Goal: Use online tool/utility: Use online tool/utility

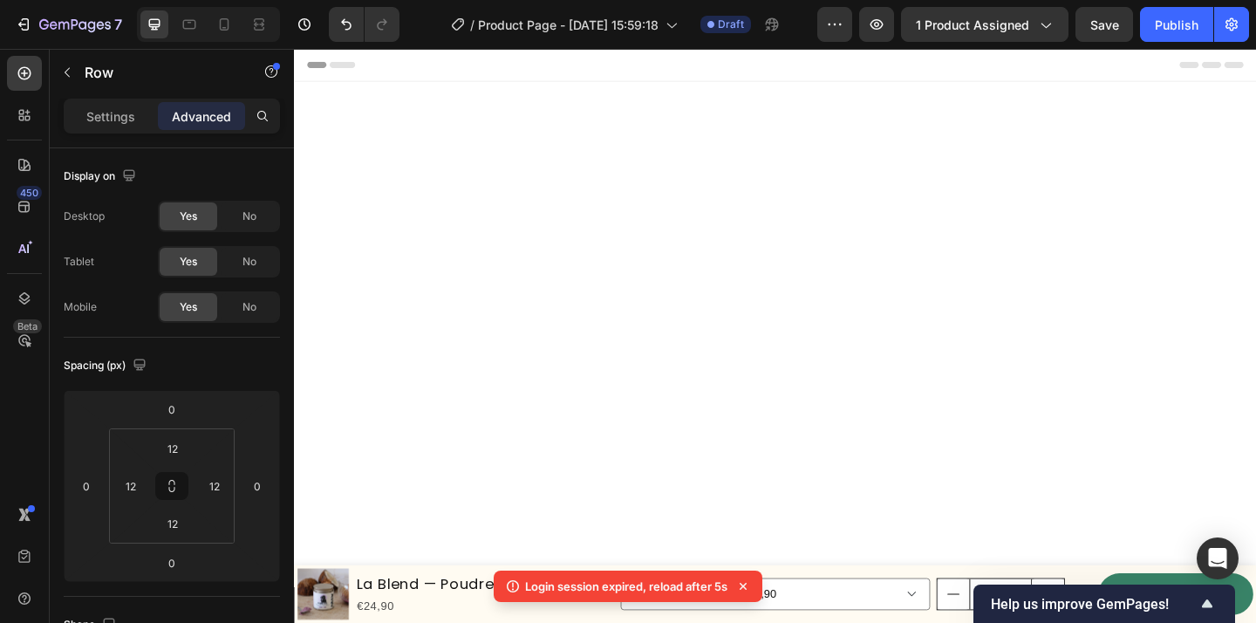
scroll to position [3760, 0]
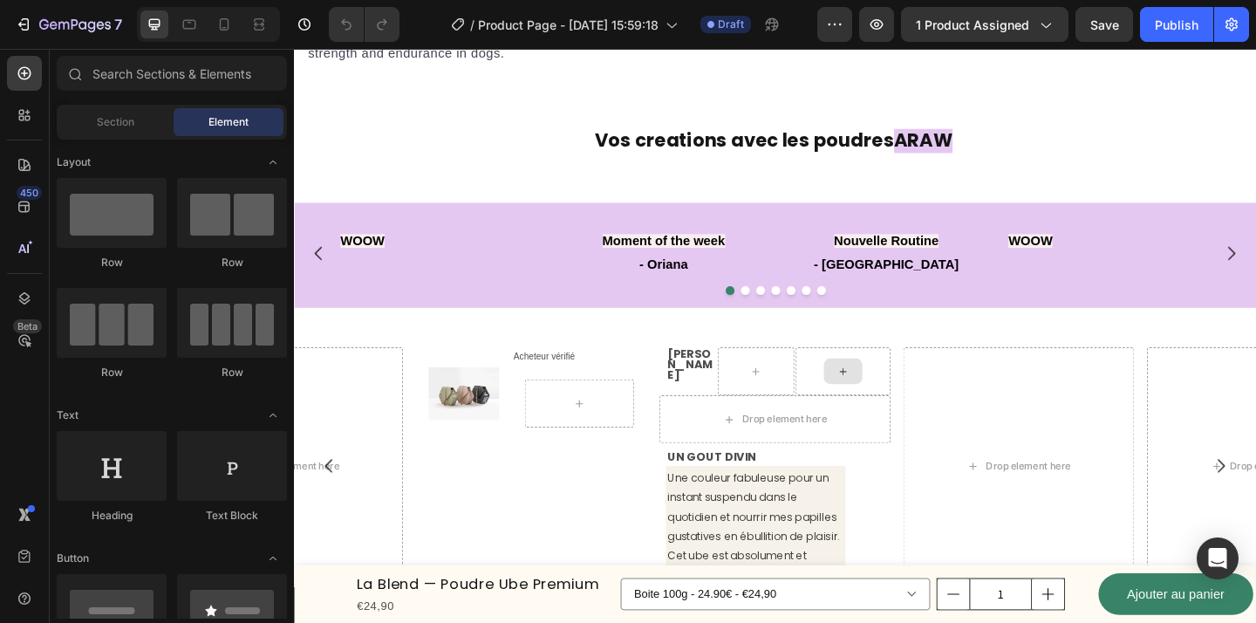
scroll to position [2719, 0]
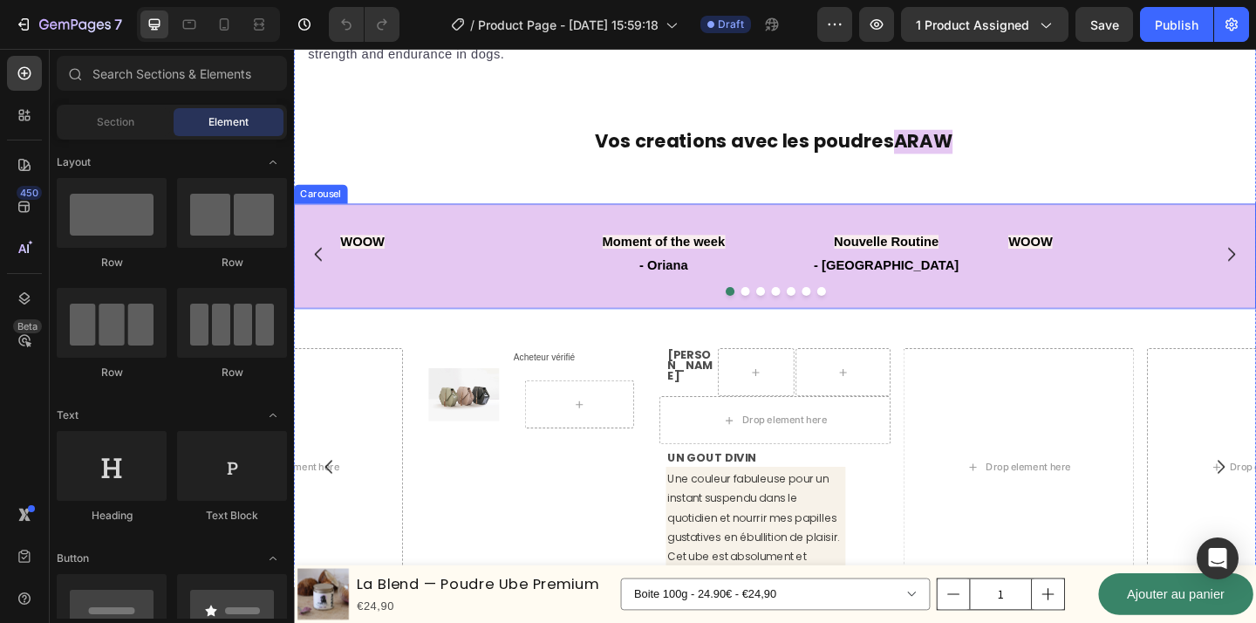
click at [1146, 229] on div "Image WOOW Text Block Image Moment of the week - Oriana Text Block Image Nouvel…" at bounding box center [817, 274] width 1047 height 115
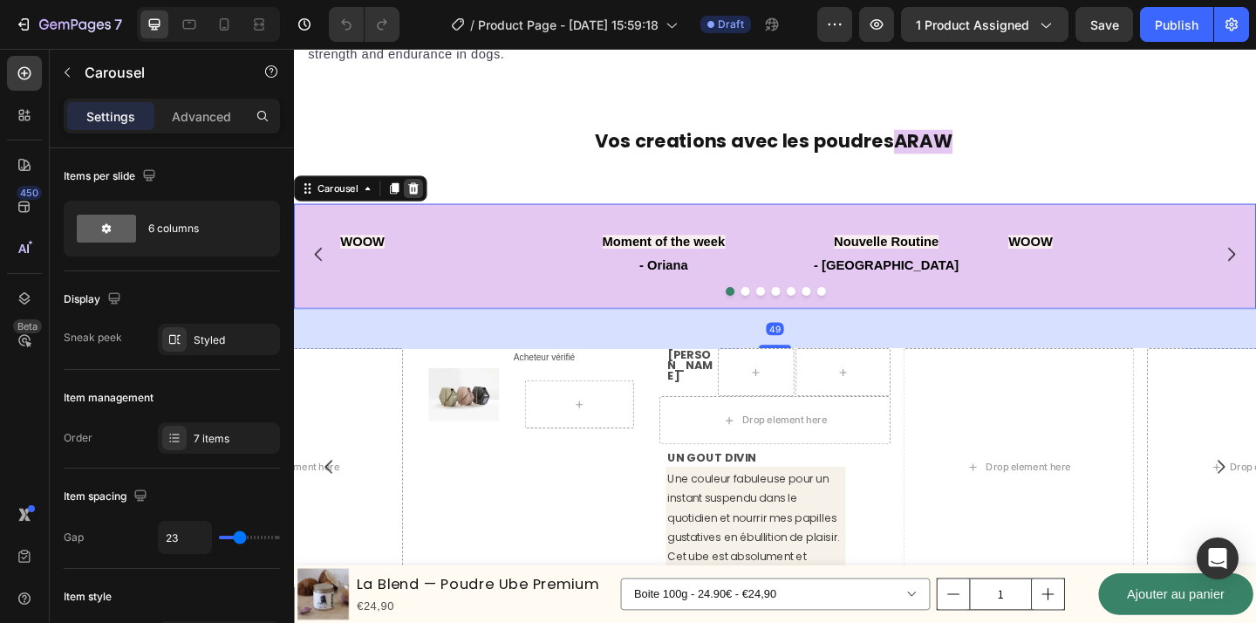
click at [426, 202] on icon at bounding box center [424, 201] width 11 height 12
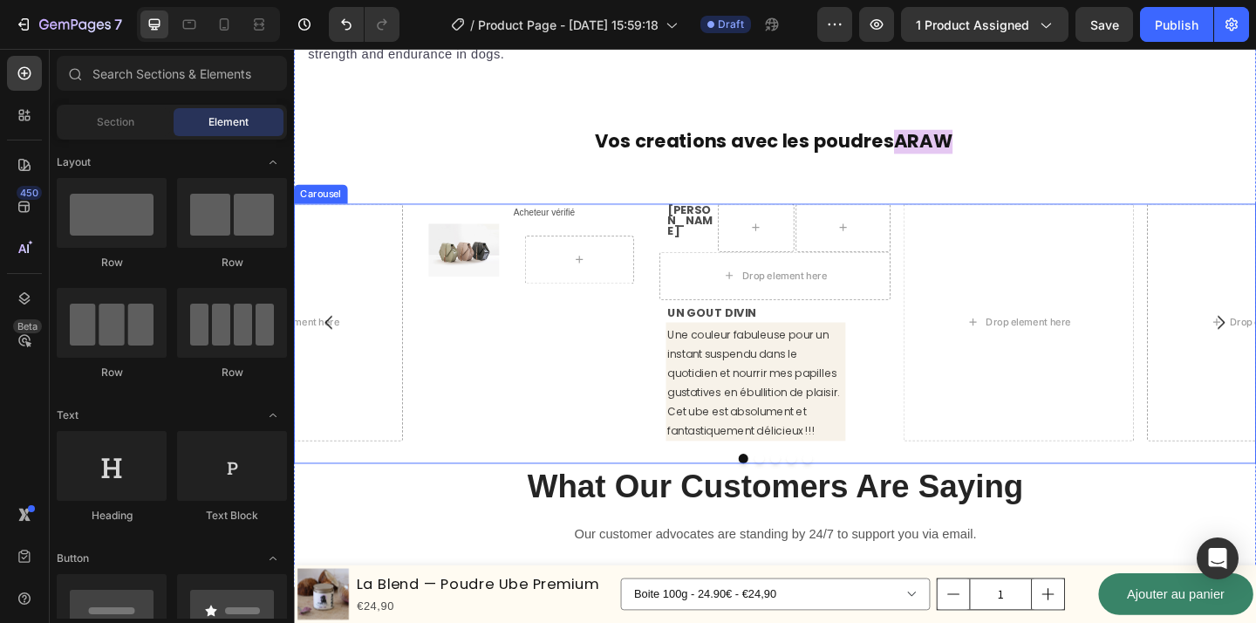
click at [948, 224] on div "Image Row Acheteur vérifié Text Block Row Row [PERSON_NAME] Text Block Row Drop…" at bounding box center [817, 346] width 1047 height 258
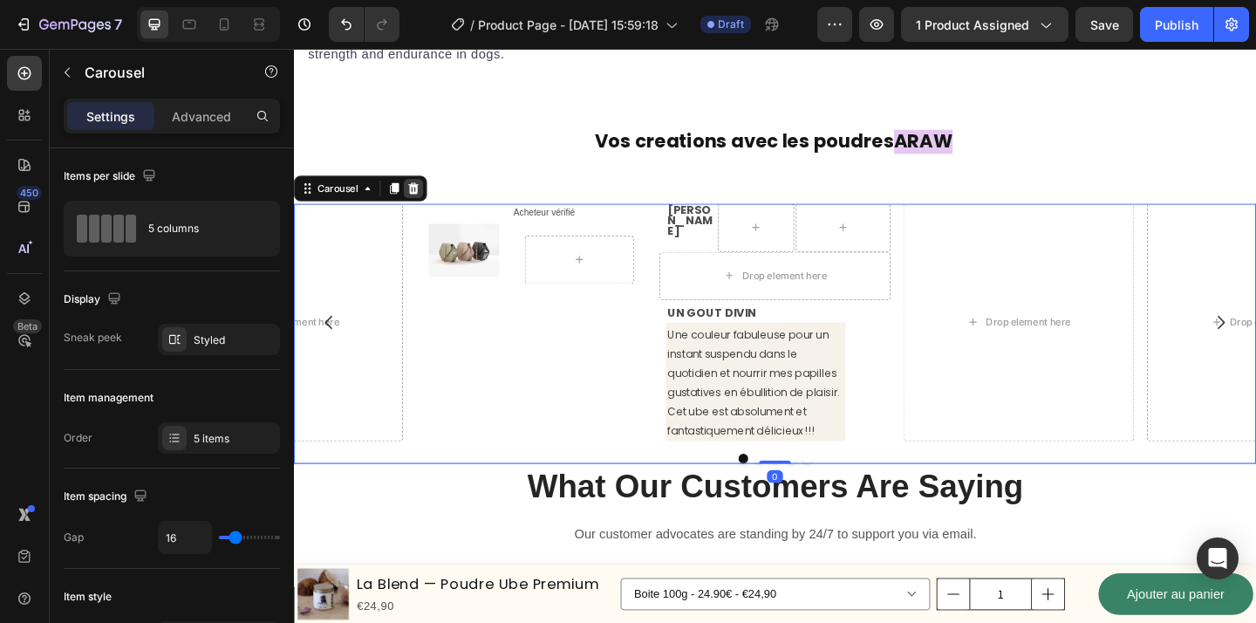
click at [425, 204] on icon at bounding box center [424, 201] width 11 height 12
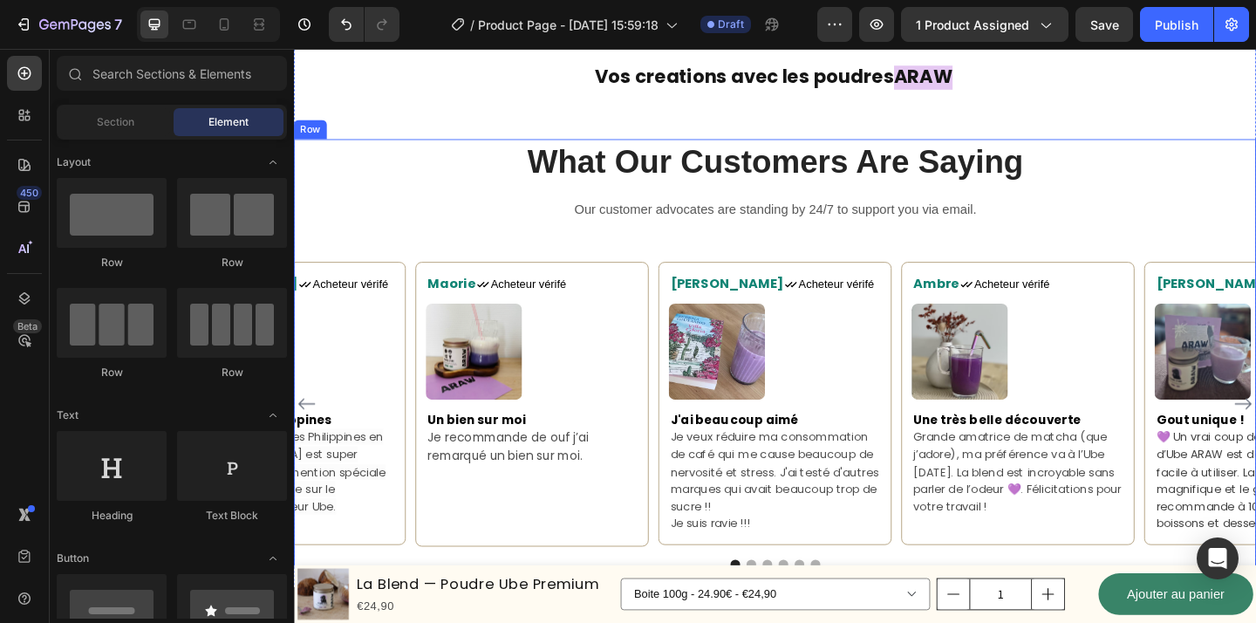
scroll to position [2843, 0]
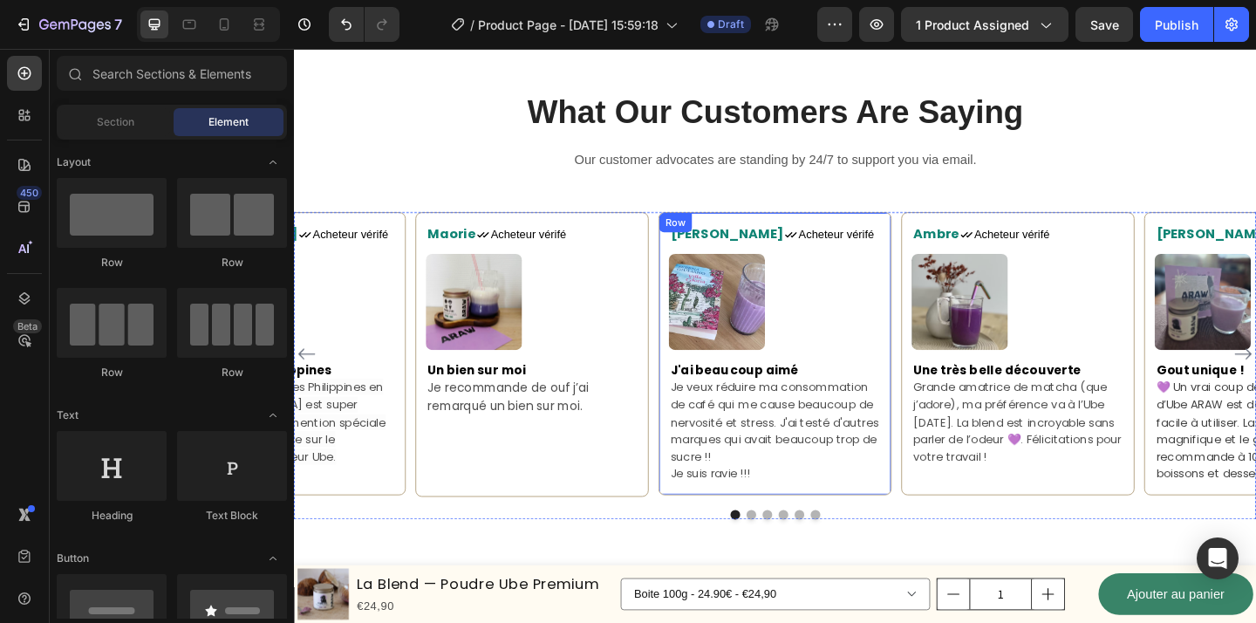
click at [941, 358] on div "Camille Text block Icon Acheteur vérifé Text Block Row Image J'ai beaucoup aimé…" at bounding box center [818, 381] width 254 height 308
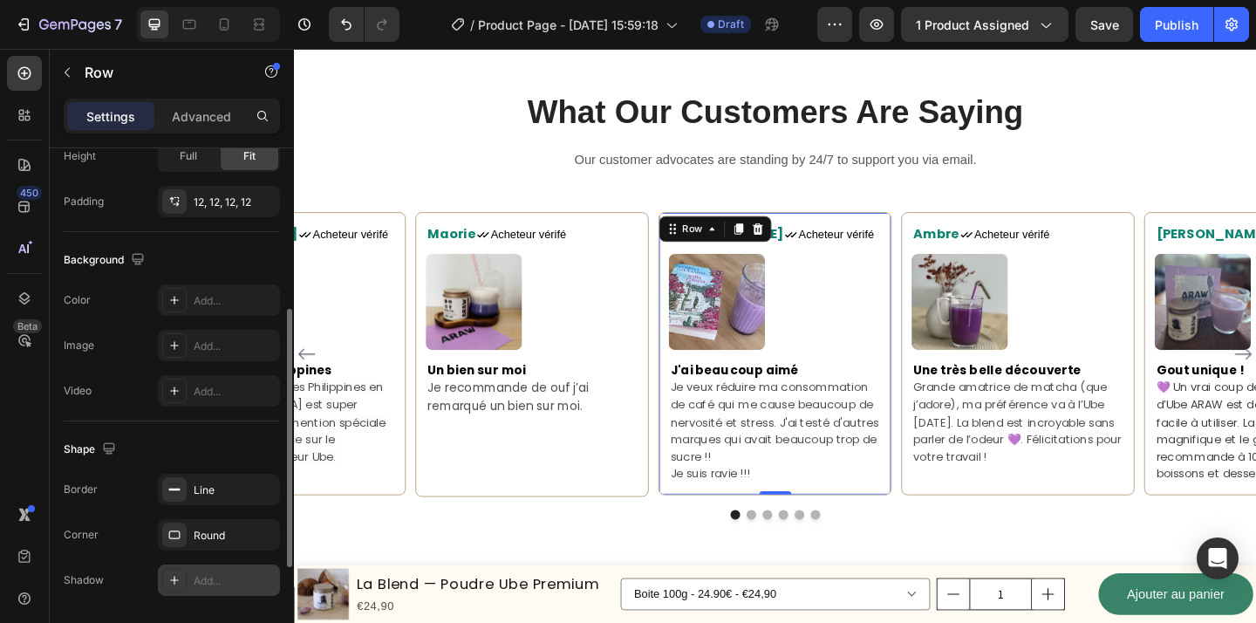
scroll to position [497, 0]
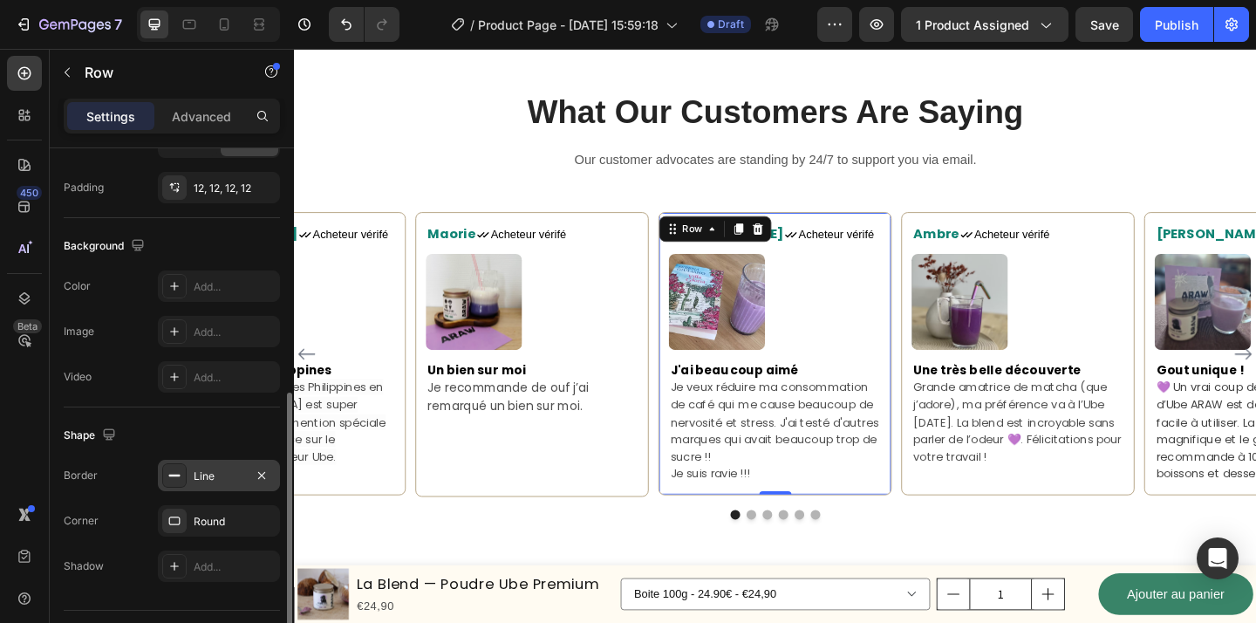
click at [228, 467] on div "Line" at bounding box center [219, 475] width 122 height 31
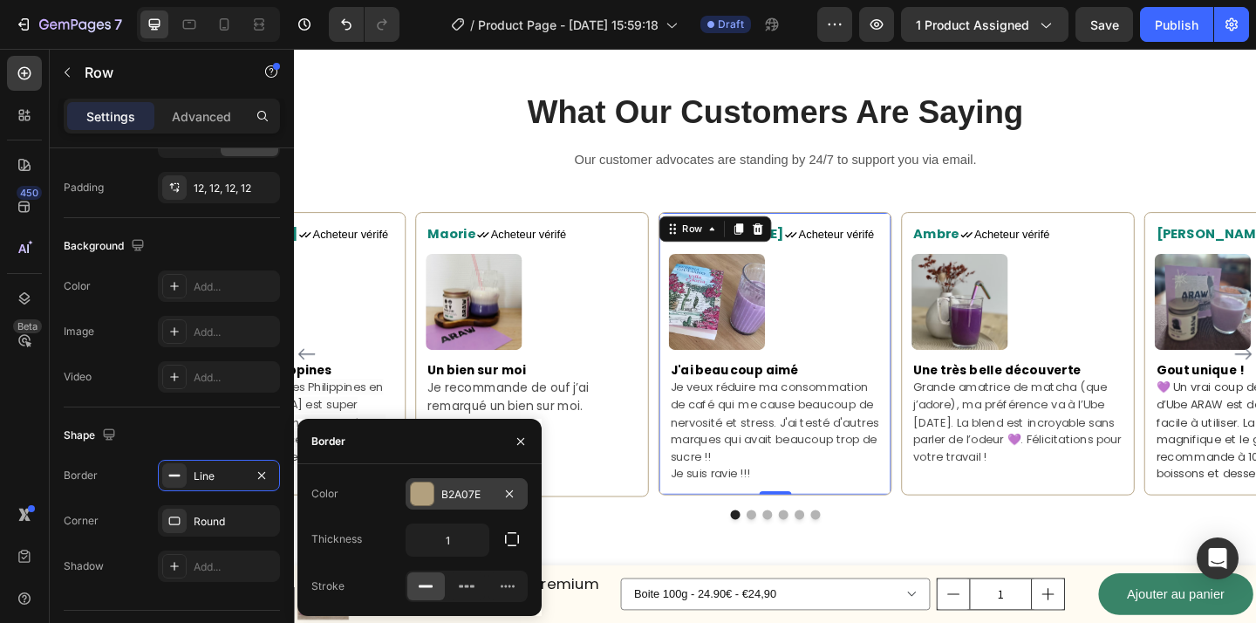
click at [465, 495] on div "B2A07E" at bounding box center [466, 495] width 51 height 16
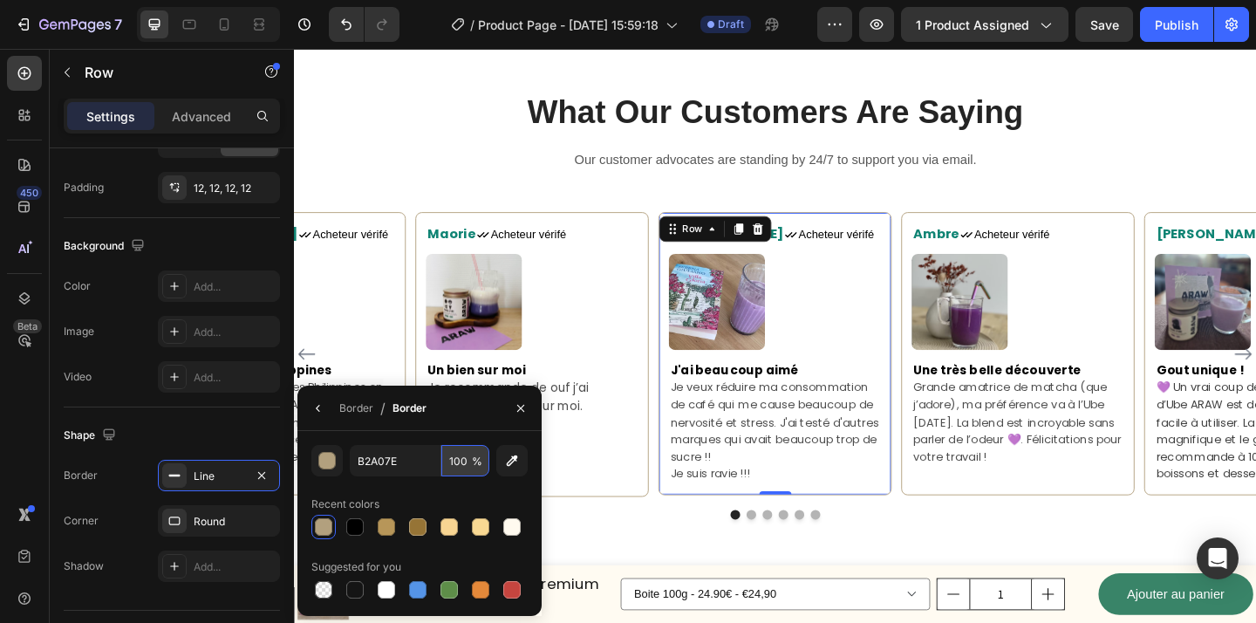
click at [465, 462] on input "100" at bounding box center [465, 460] width 48 height 31
type input "70"
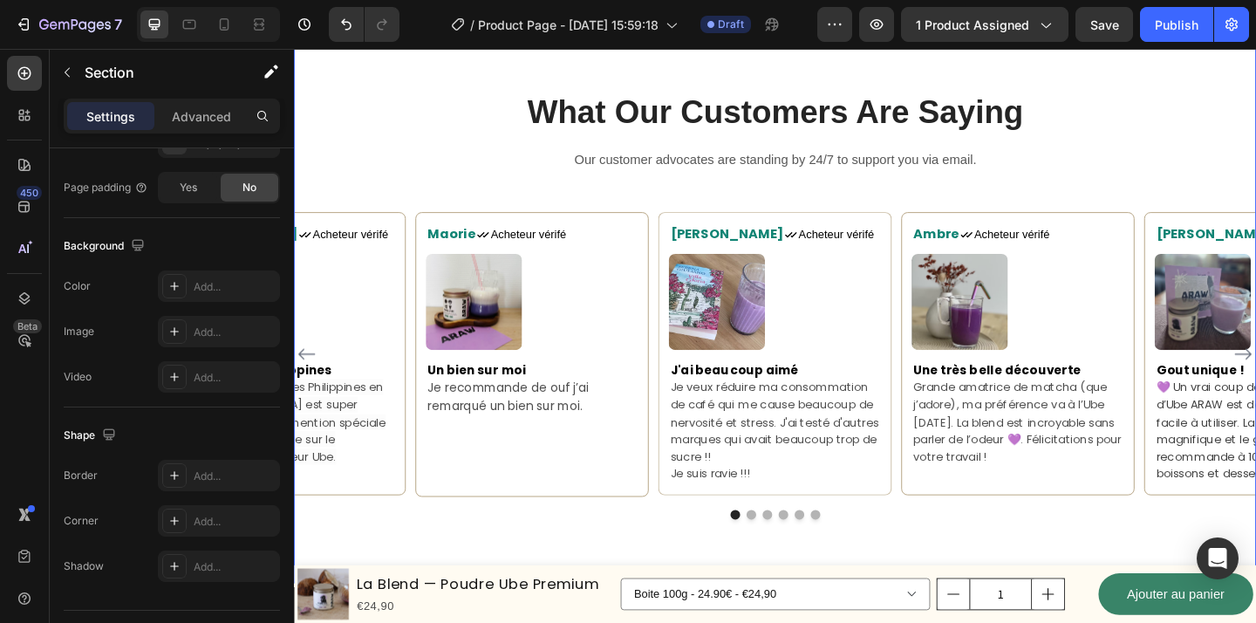
scroll to position [0, 0]
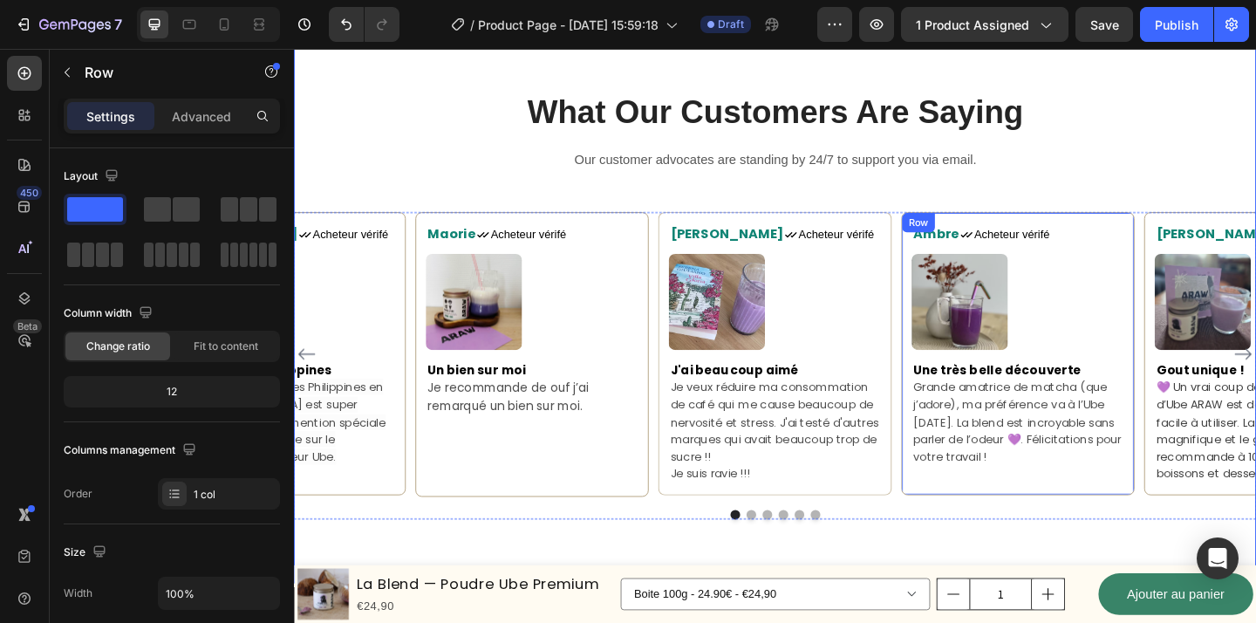
click at [1180, 528] on div "Ambre Text block Icon Acheteur vérifé Text Block Row Image Une très belle décou…" at bounding box center [1082, 381] width 254 height 308
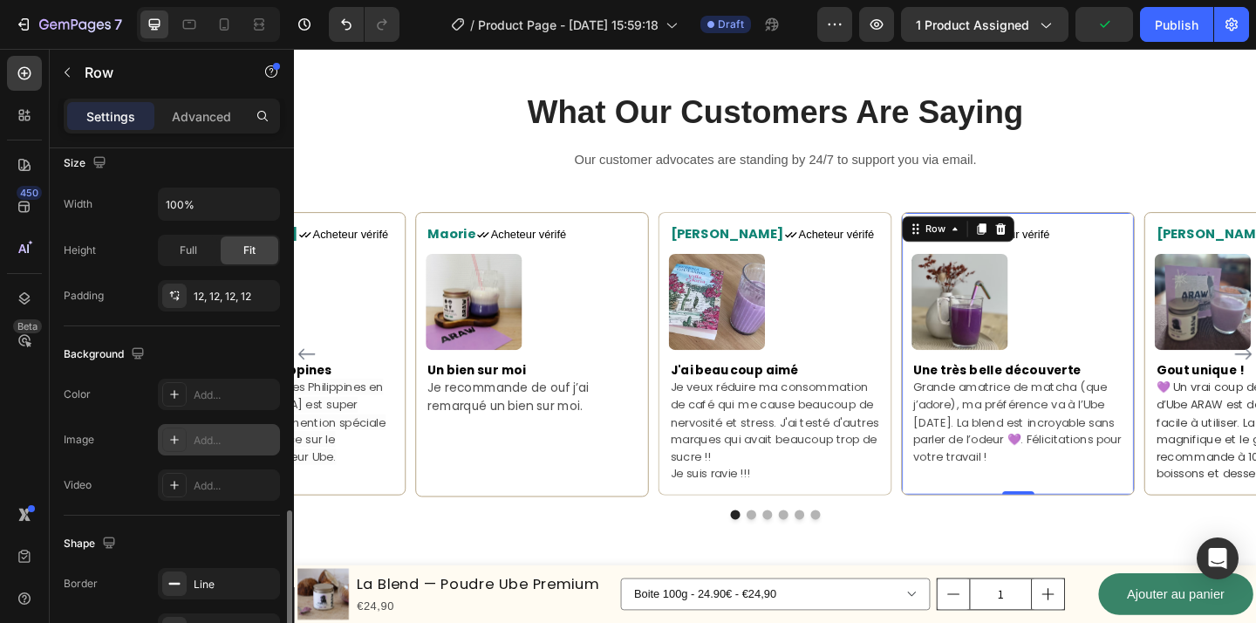
scroll to position [522, 0]
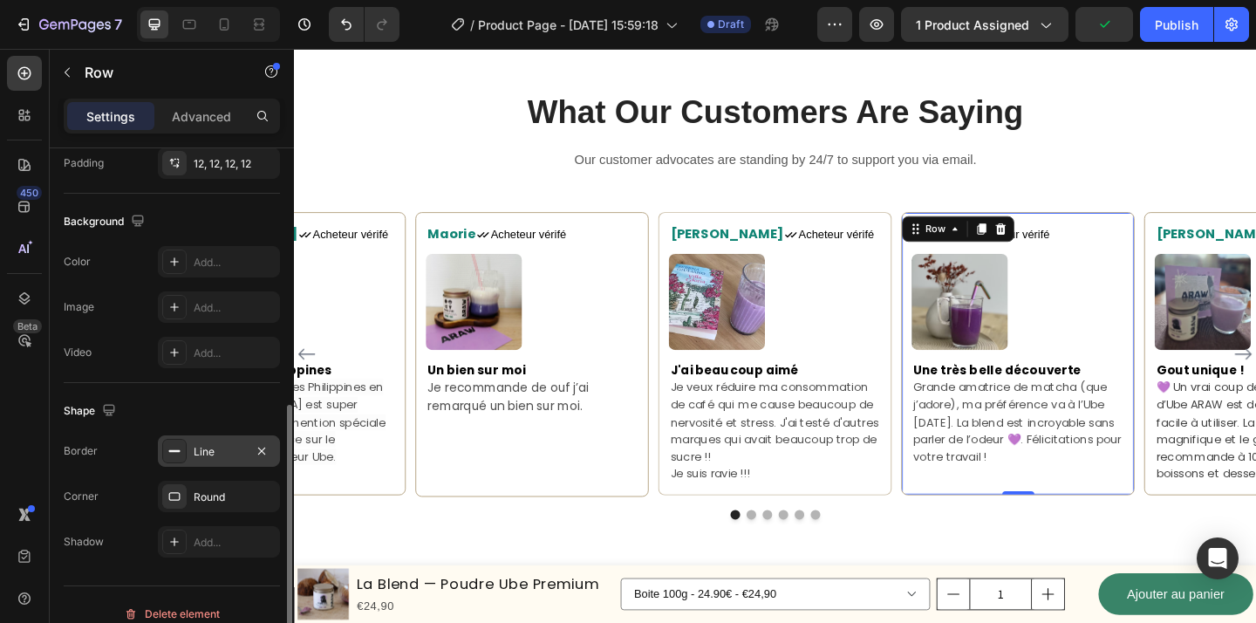
click at [228, 444] on div "Line" at bounding box center [219, 452] width 51 height 16
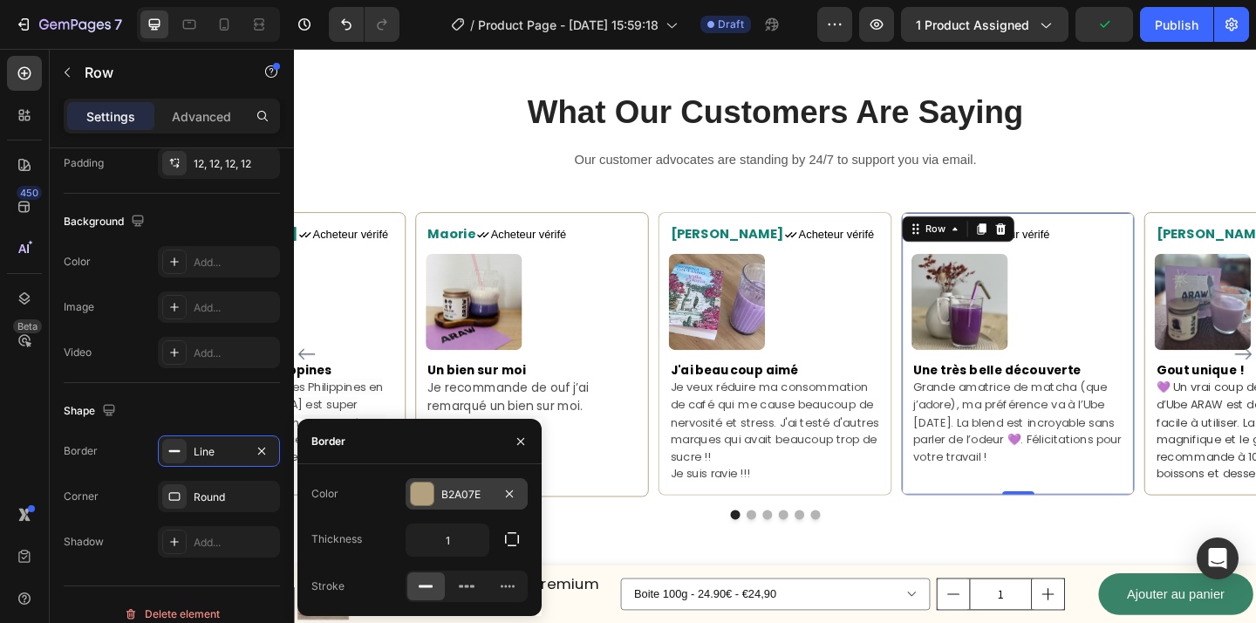
click at [466, 498] on div "B2A07E" at bounding box center [466, 495] width 51 height 16
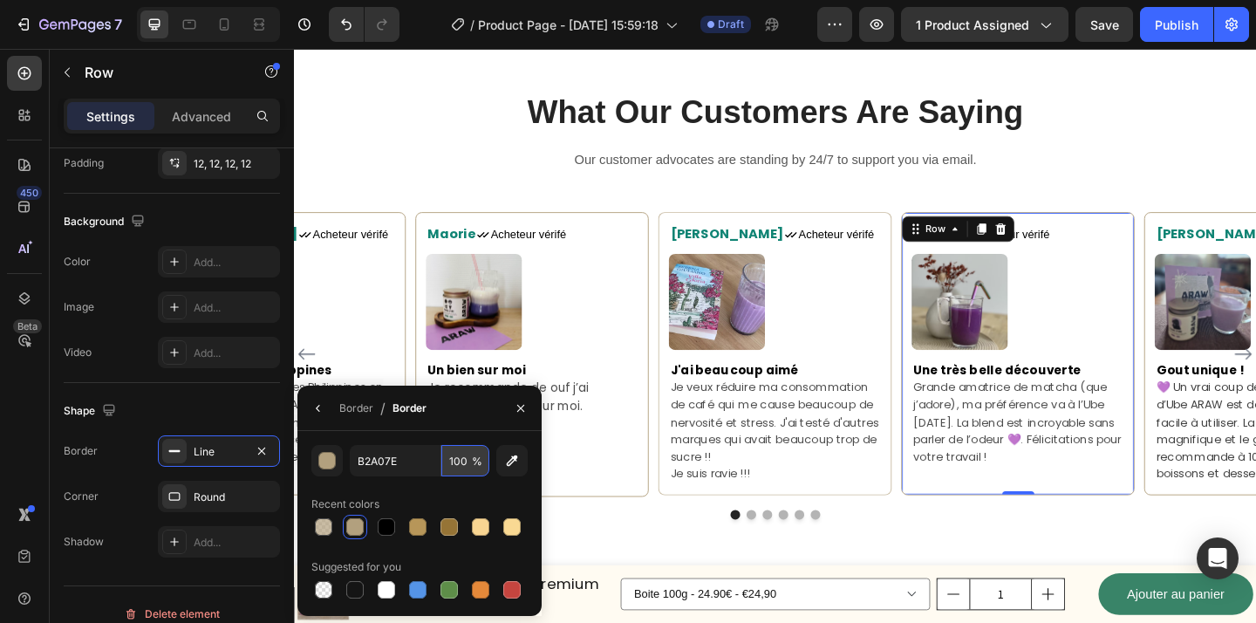
click at [459, 460] on input "100" at bounding box center [465, 460] width 48 height 31
type input "70"
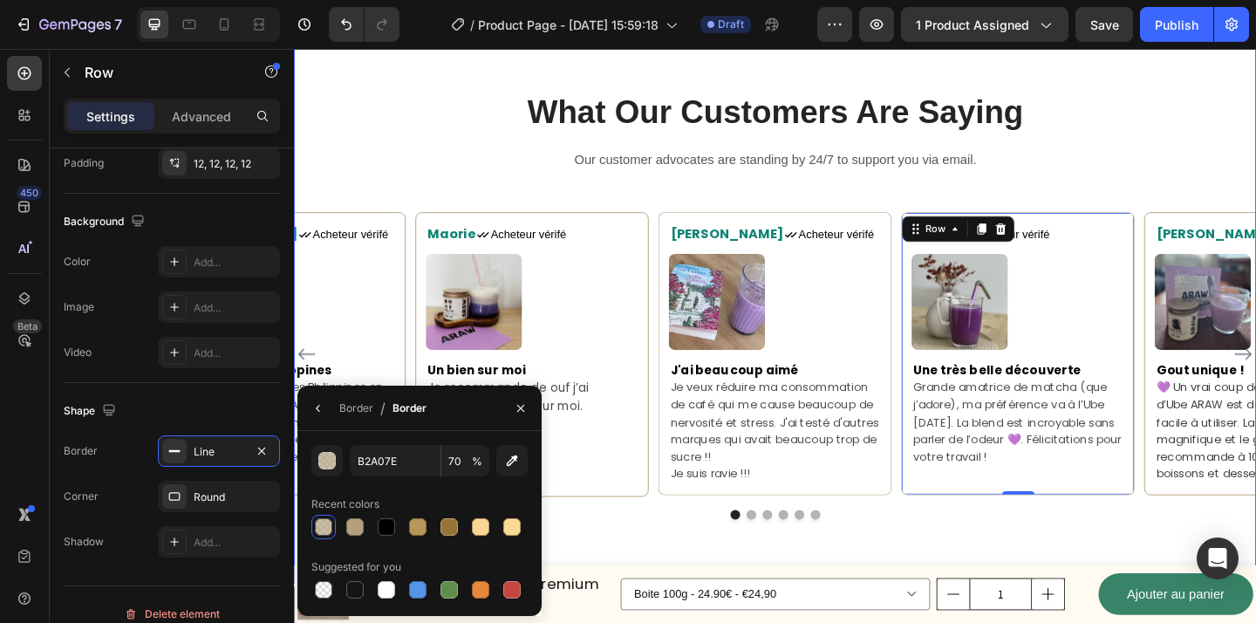
click at [968, 555] on div at bounding box center [817, 556] width 1047 height 10
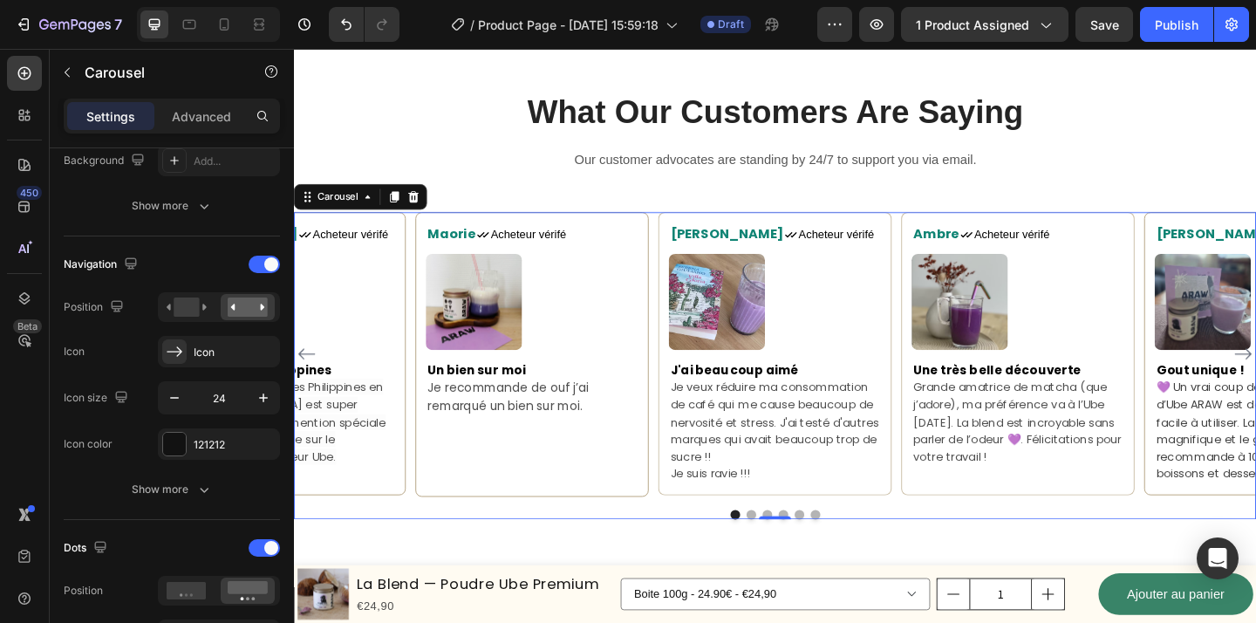
scroll to position [0, 0]
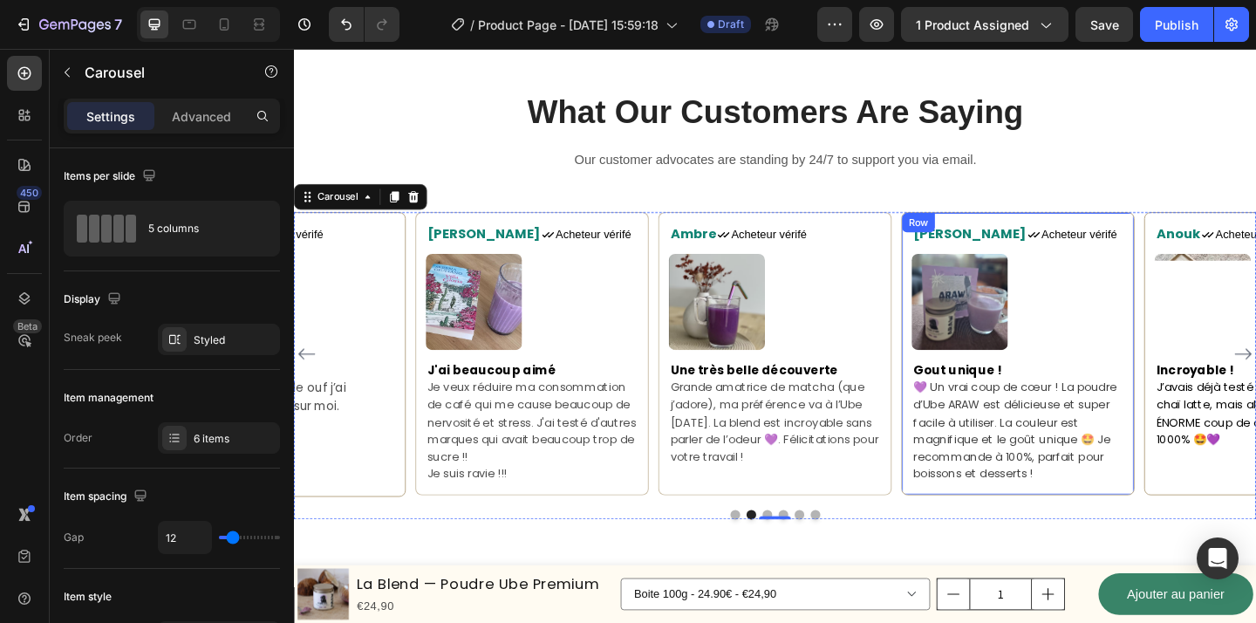
click at [1201, 522] on div "Lisa Text block Icon Acheteur vérifé Text Block Row Image [MEDICAL_DATA] unique…" at bounding box center [1082, 381] width 254 height 308
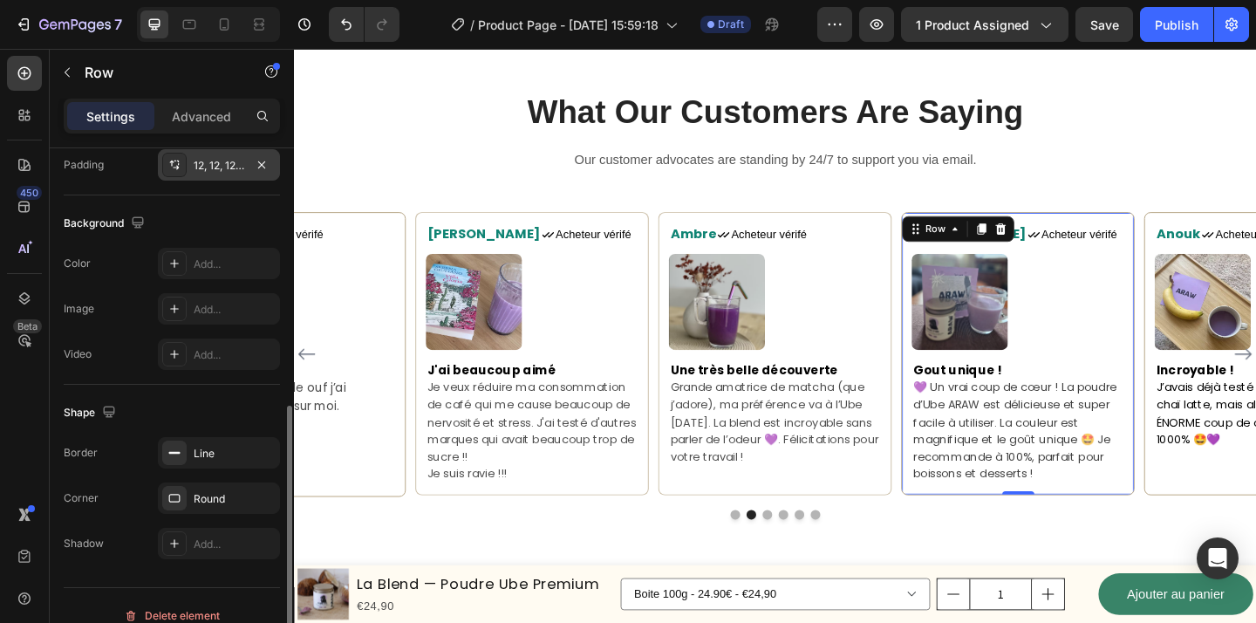
scroll to position [540, 0]
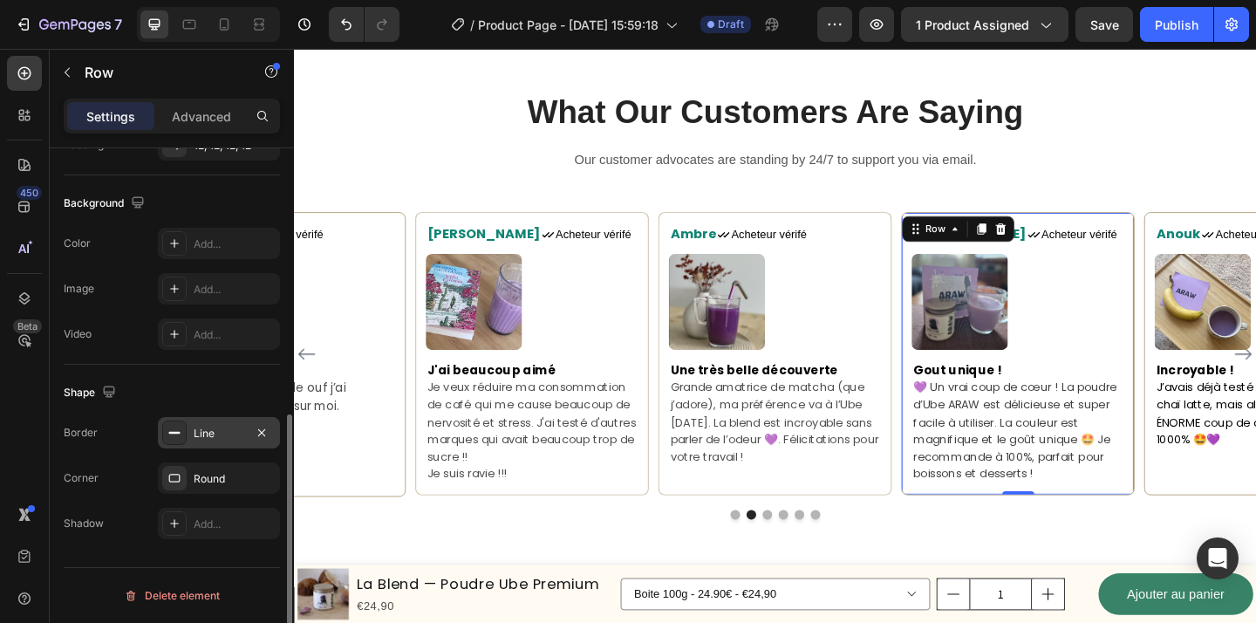
click at [216, 440] on div "Line" at bounding box center [219, 434] width 51 height 16
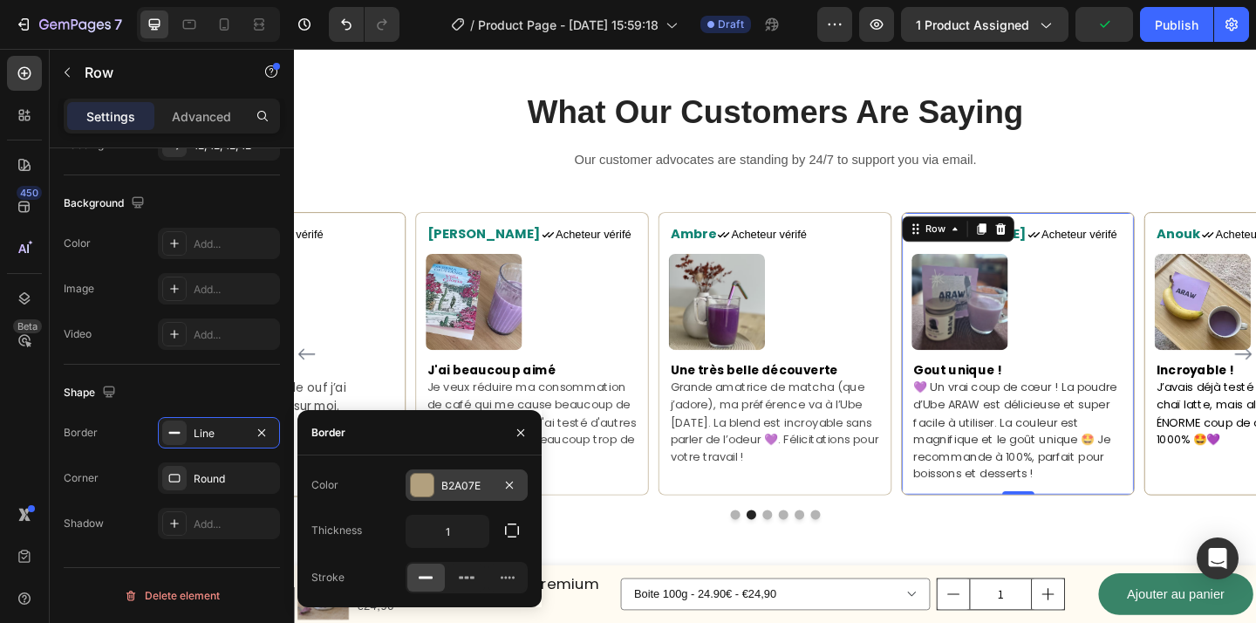
click at [437, 482] on div "B2A07E" at bounding box center [467, 484] width 122 height 31
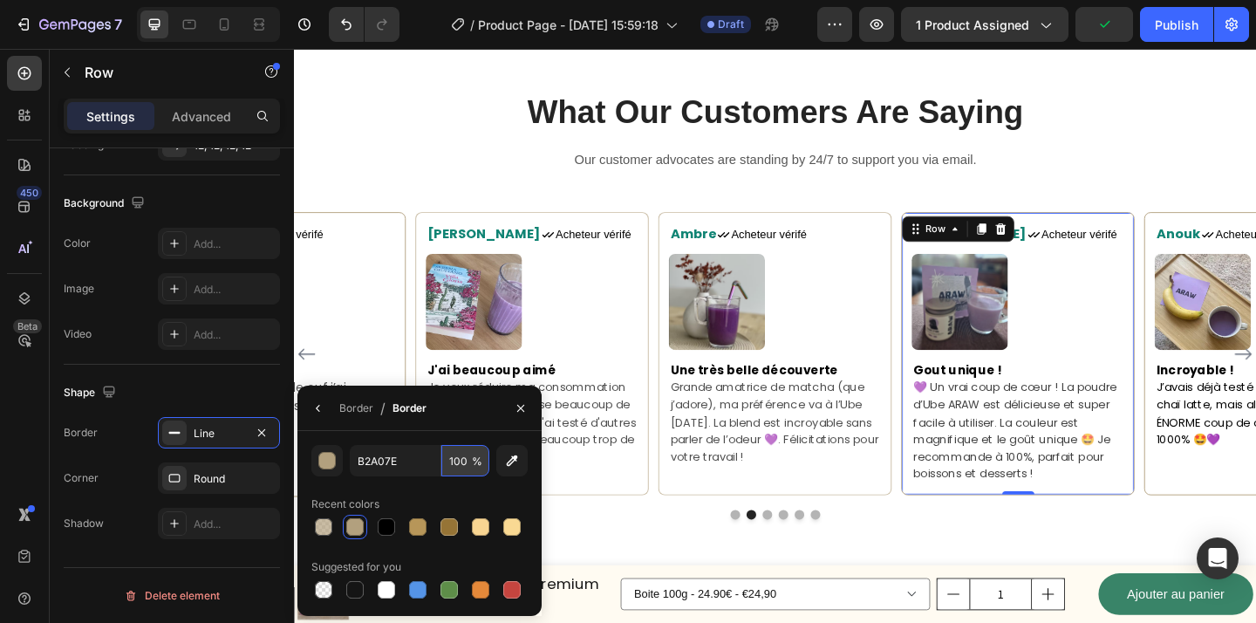
click at [462, 456] on input "100" at bounding box center [465, 460] width 48 height 31
type input "70"
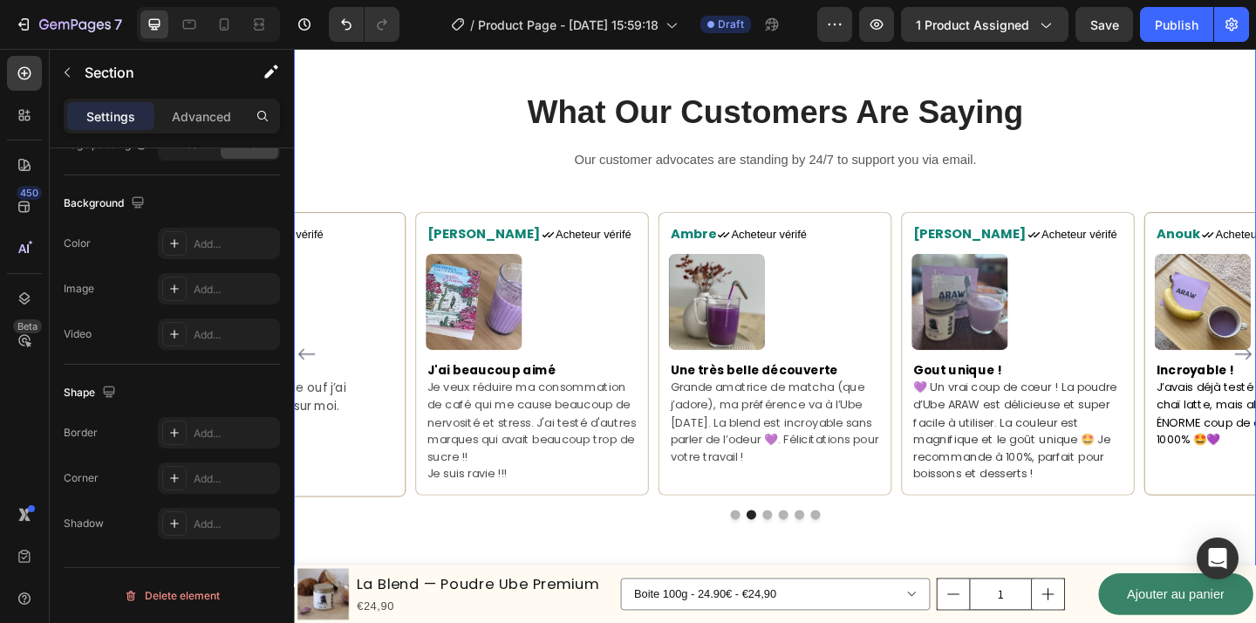
scroll to position [0, 0]
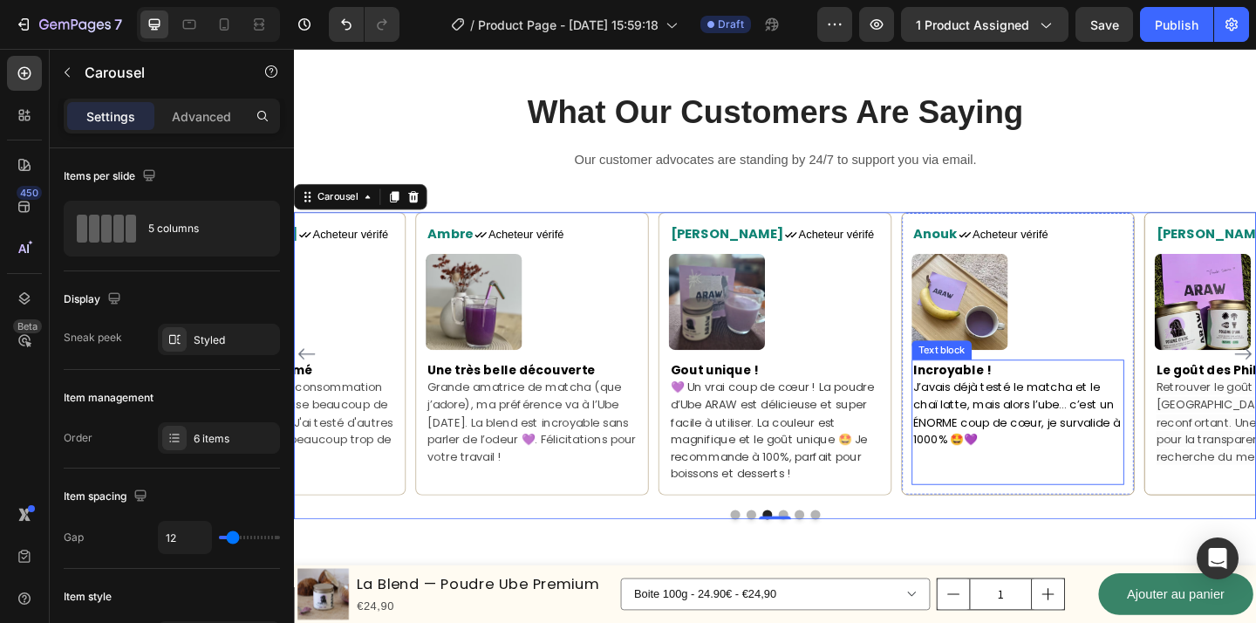
click at [1180, 521] on p "J’avais déjà testé le matcha et le chaï latte, mais alors l’ube… c’est un ÉNORM…" at bounding box center [1082, 464] width 228 height 113
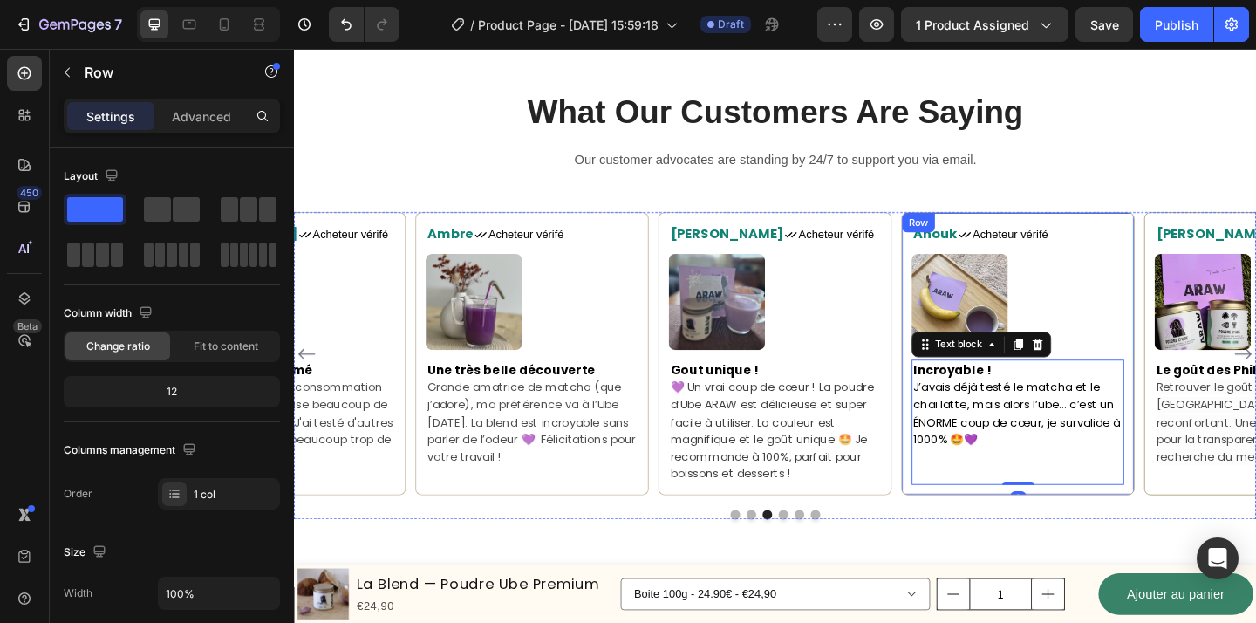
click at [1184, 531] on div "Anouk Text block Icon Acheteur vérifé Text Block Row Image Incroyable ! J’avais…" at bounding box center [1082, 381] width 254 height 308
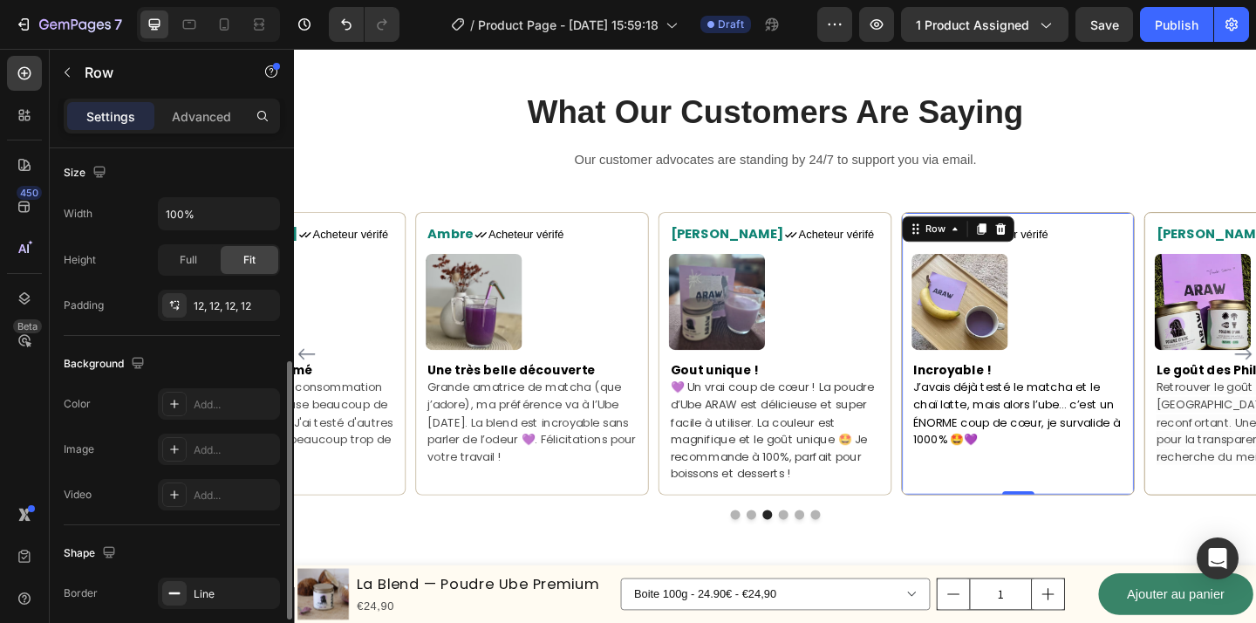
scroll to position [540, 0]
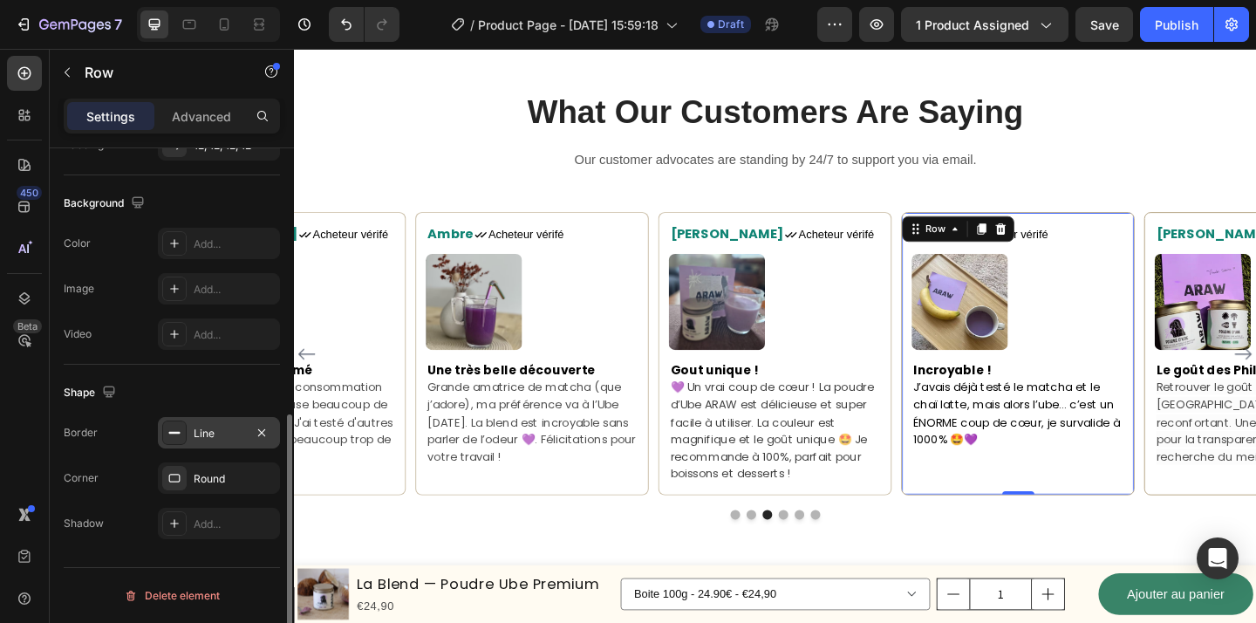
click at [214, 430] on div "Line" at bounding box center [219, 434] width 51 height 16
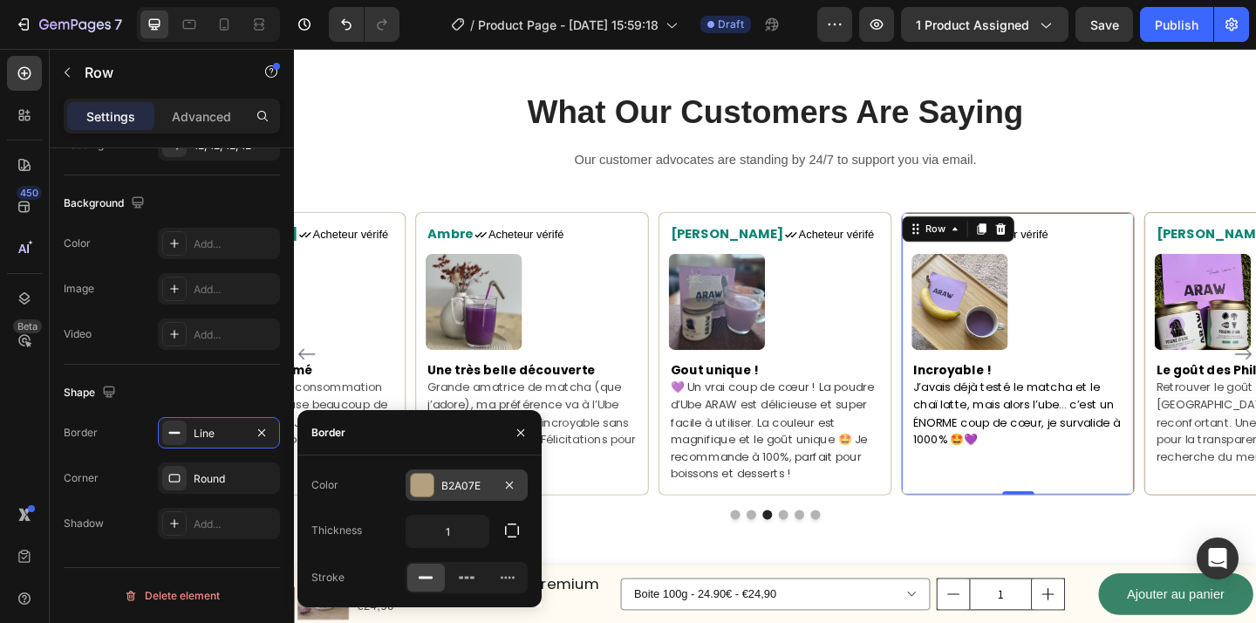
click at [470, 486] on div "B2A07E" at bounding box center [466, 486] width 51 height 16
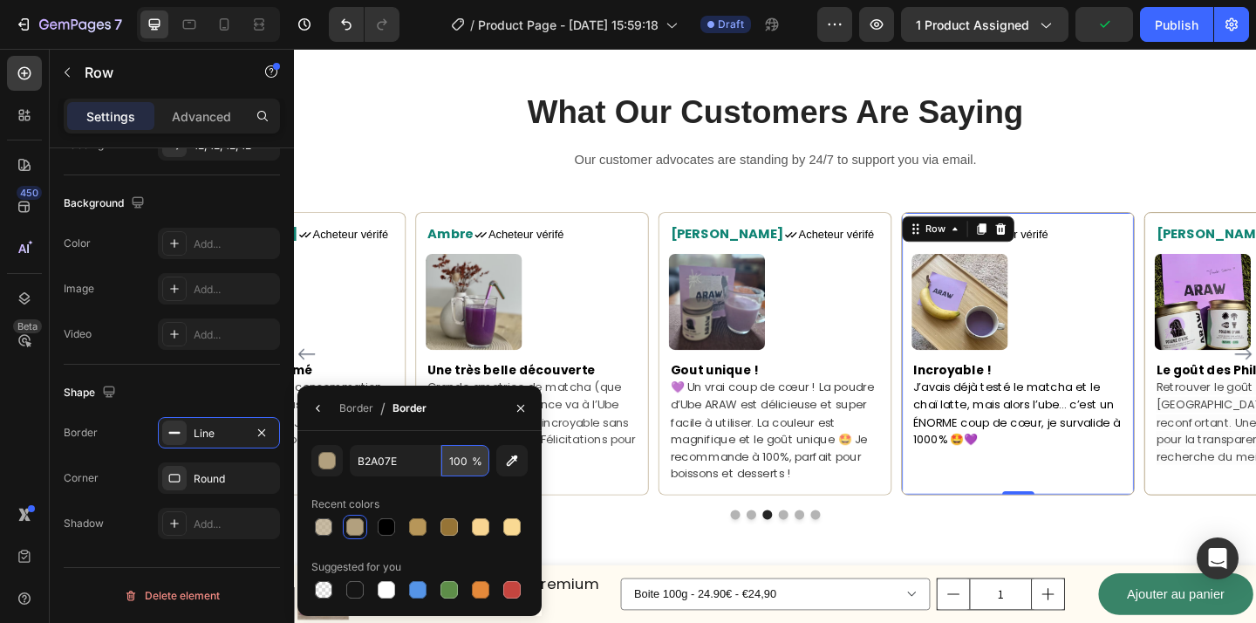
click at [463, 462] on input "100" at bounding box center [465, 460] width 48 height 31
type input "70"
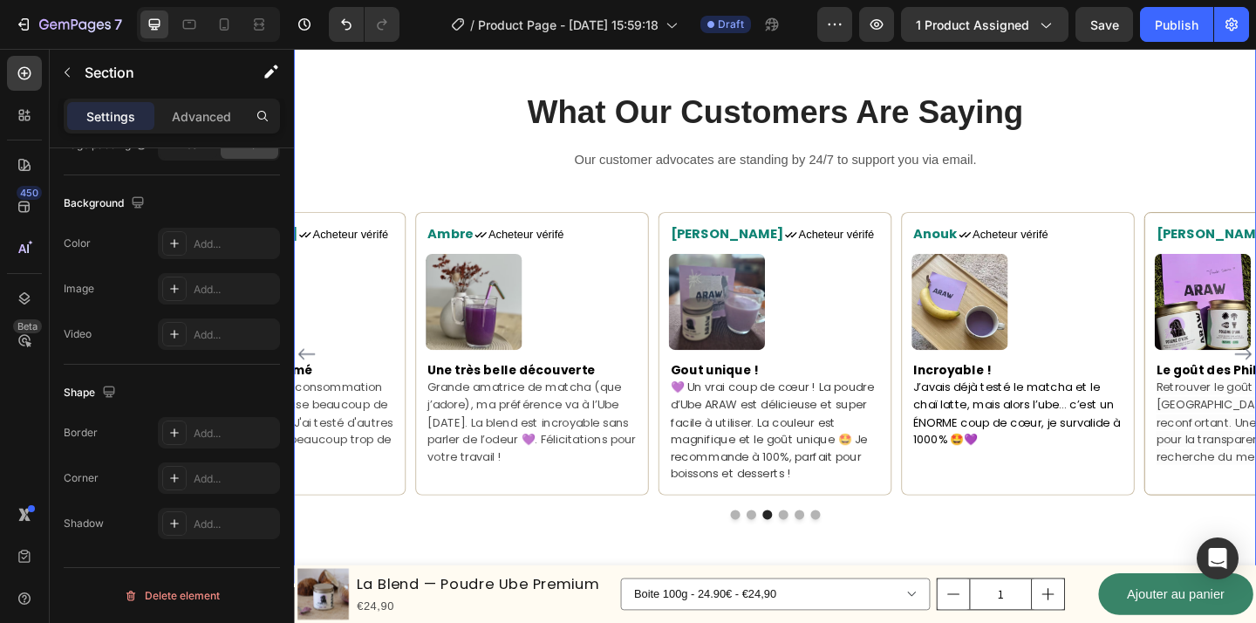
scroll to position [0, 0]
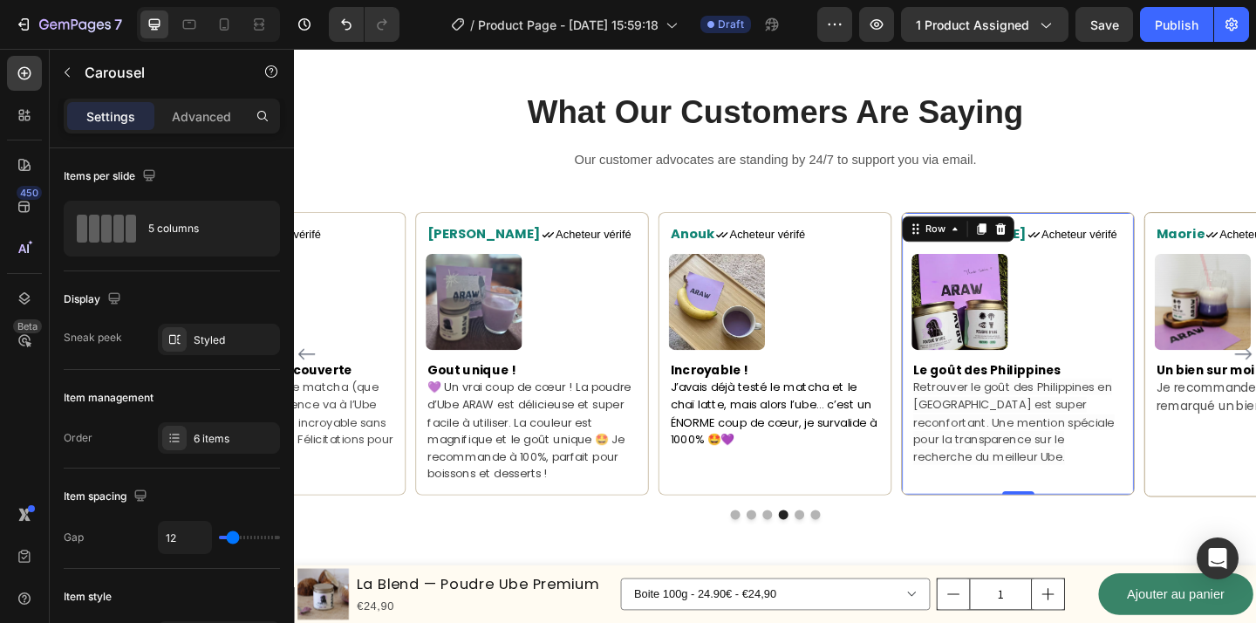
click at [1171, 527] on div "[PERSON_NAME] Text block Icon Acheteur vérifé Text Block Row Image Le goût des …" at bounding box center [1082, 381] width 254 height 308
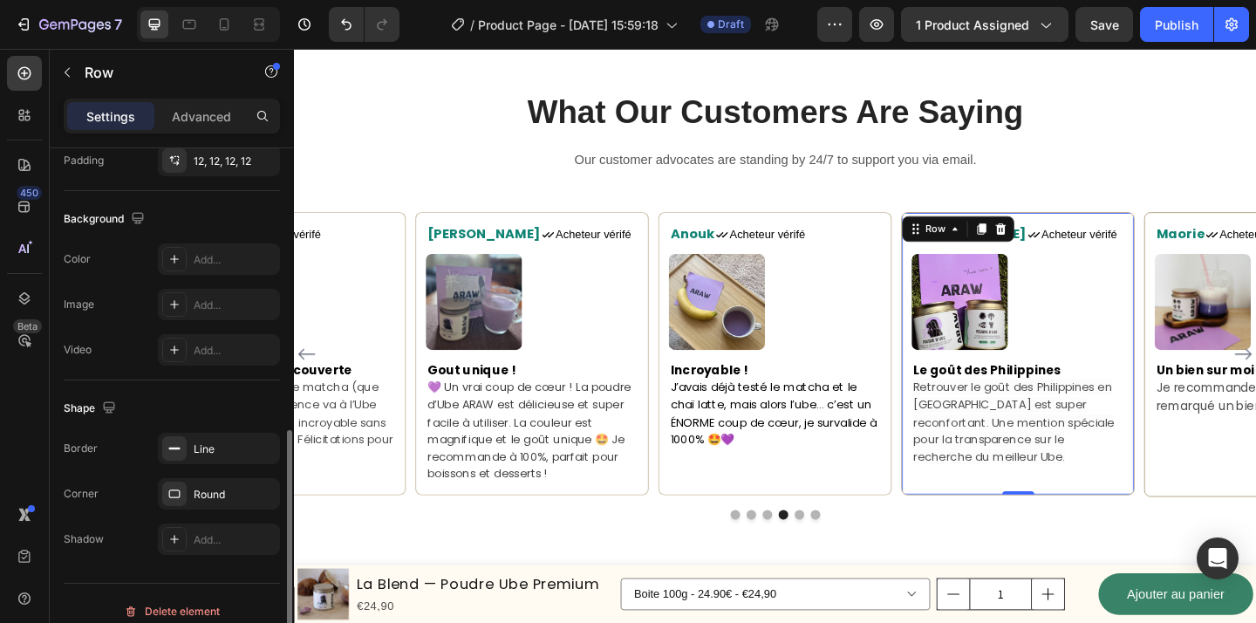
scroll to position [540, 0]
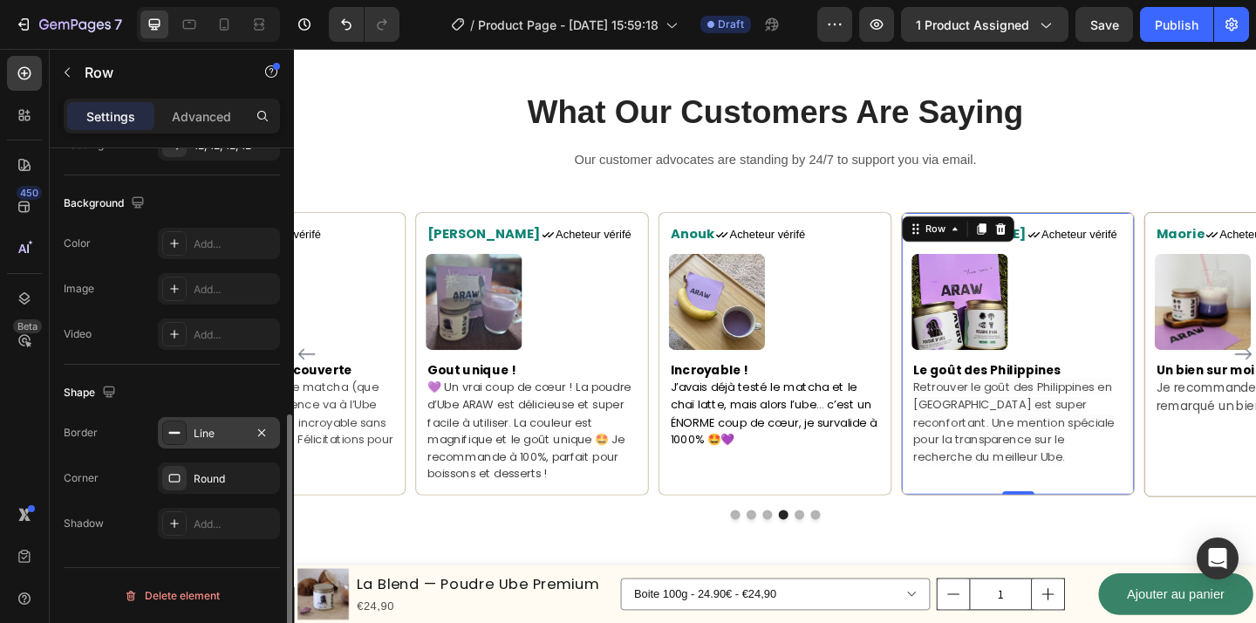
click at [216, 434] on div "Line" at bounding box center [219, 434] width 51 height 16
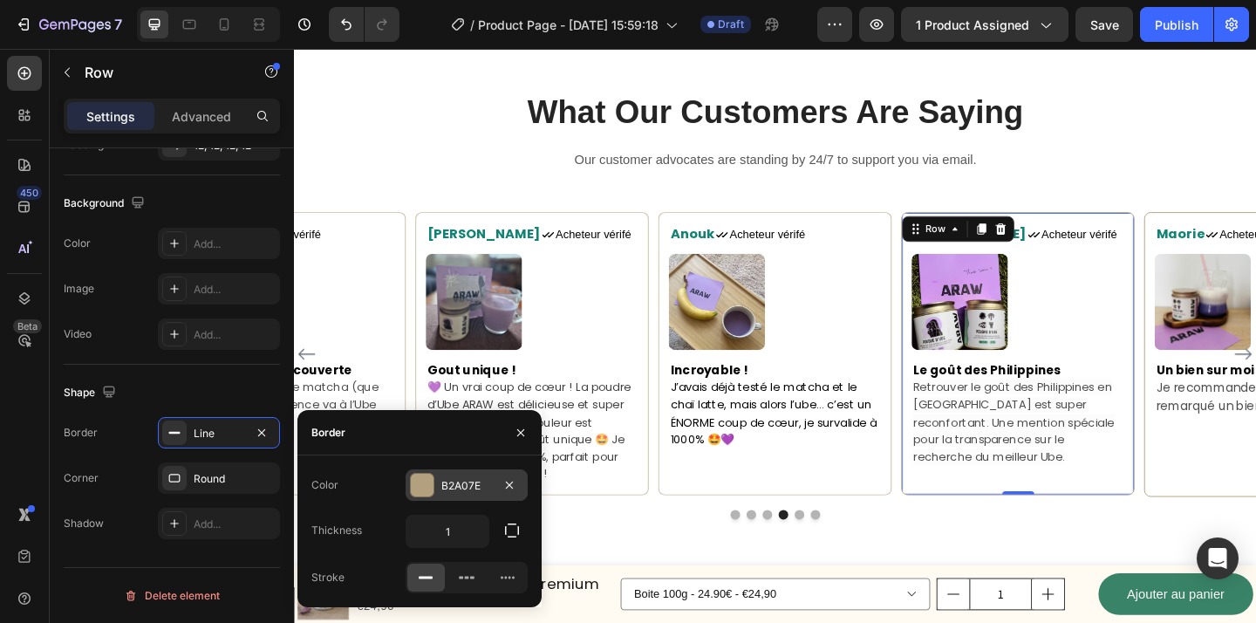
click at [462, 490] on div "B2A07E" at bounding box center [466, 486] width 51 height 16
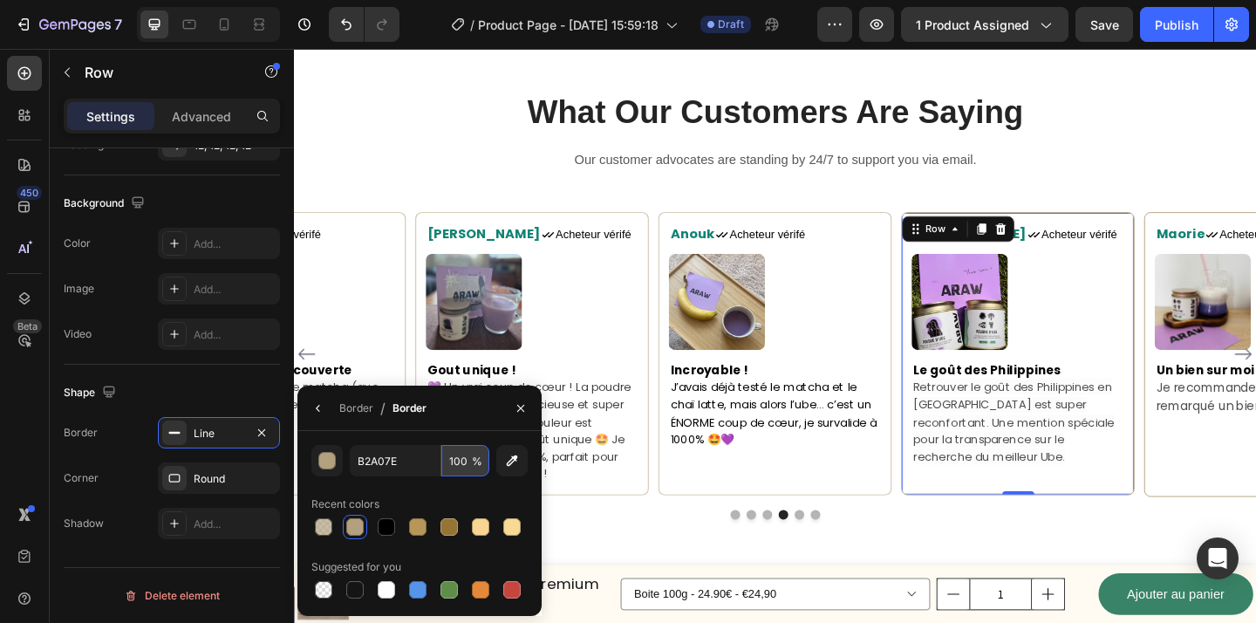
click at [448, 458] on input "100" at bounding box center [465, 460] width 48 height 31
type input "70"
click at [507, 486] on div "B2A07E 70 % Recent colors Suggested for you" at bounding box center [419, 523] width 216 height 157
click at [633, 553] on div at bounding box center [817, 556] width 1047 height 10
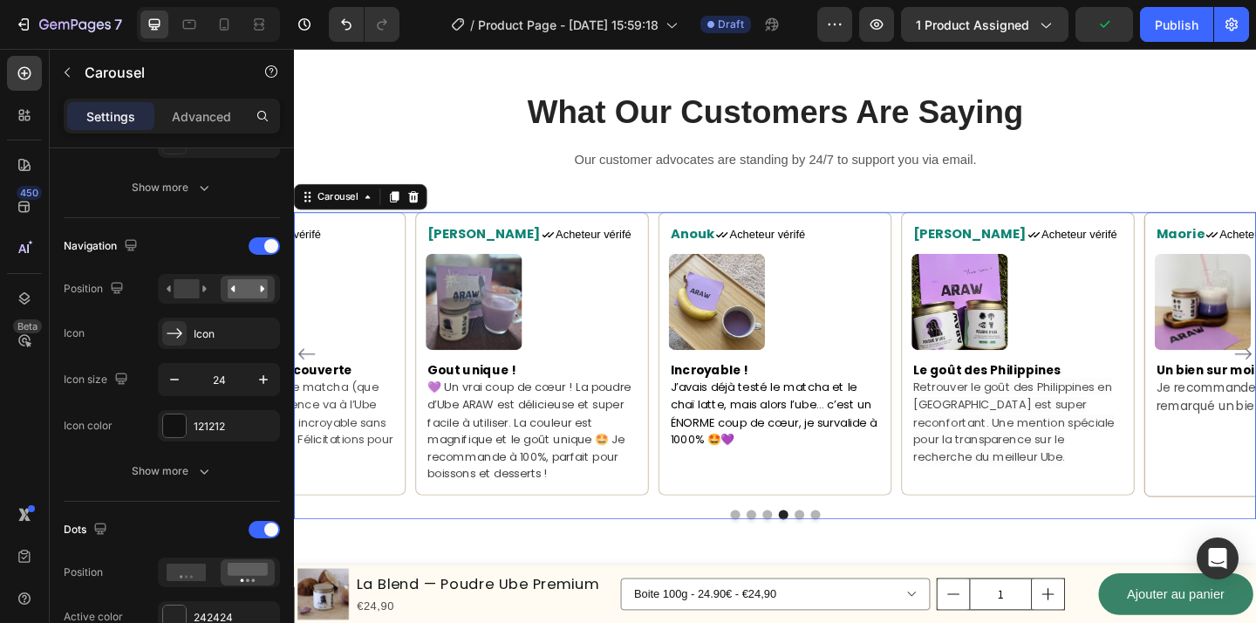
scroll to position [0, 0]
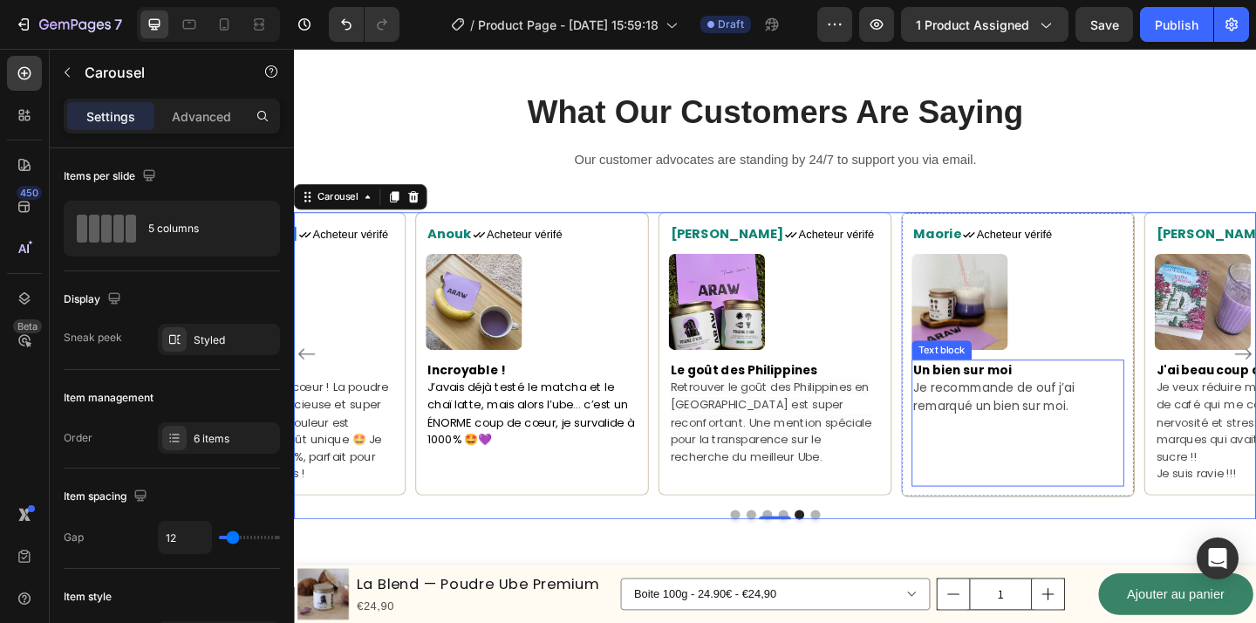
click at [1180, 521] on p at bounding box center [1082, 513] width 228 height 19
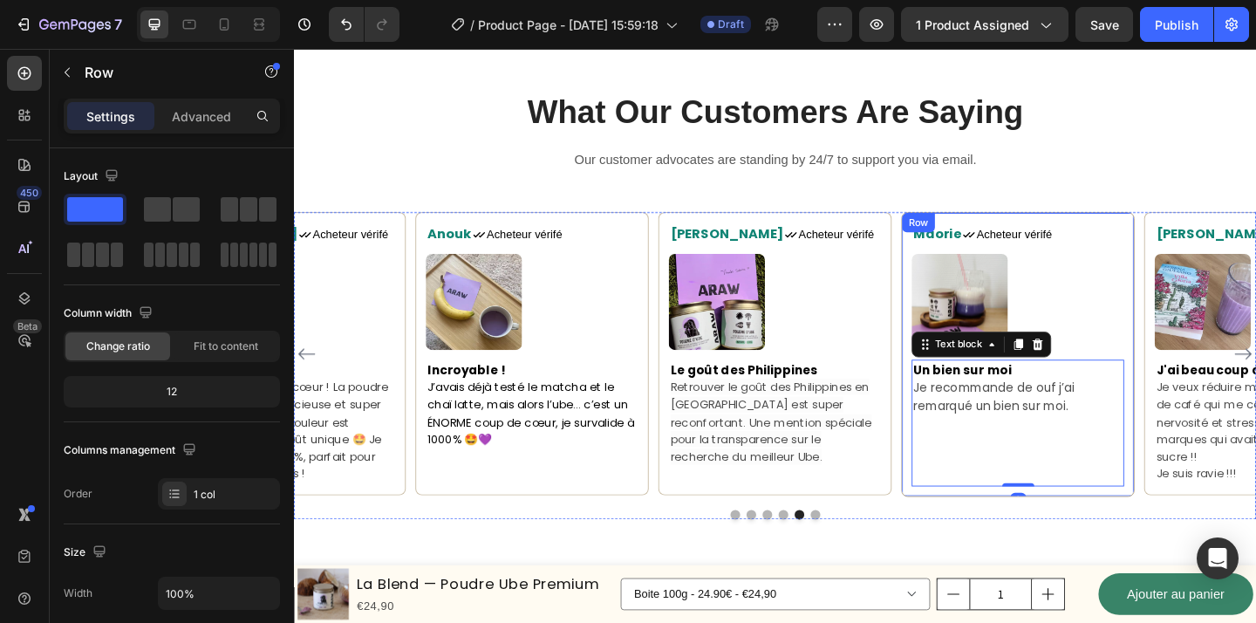
click at [1179, 525] on div "Maorie Text block Icon Acheteur vérifé Text Block Row Image Un bien sur moi Je …" at bounding box center [1082, 382] width 254 height 310
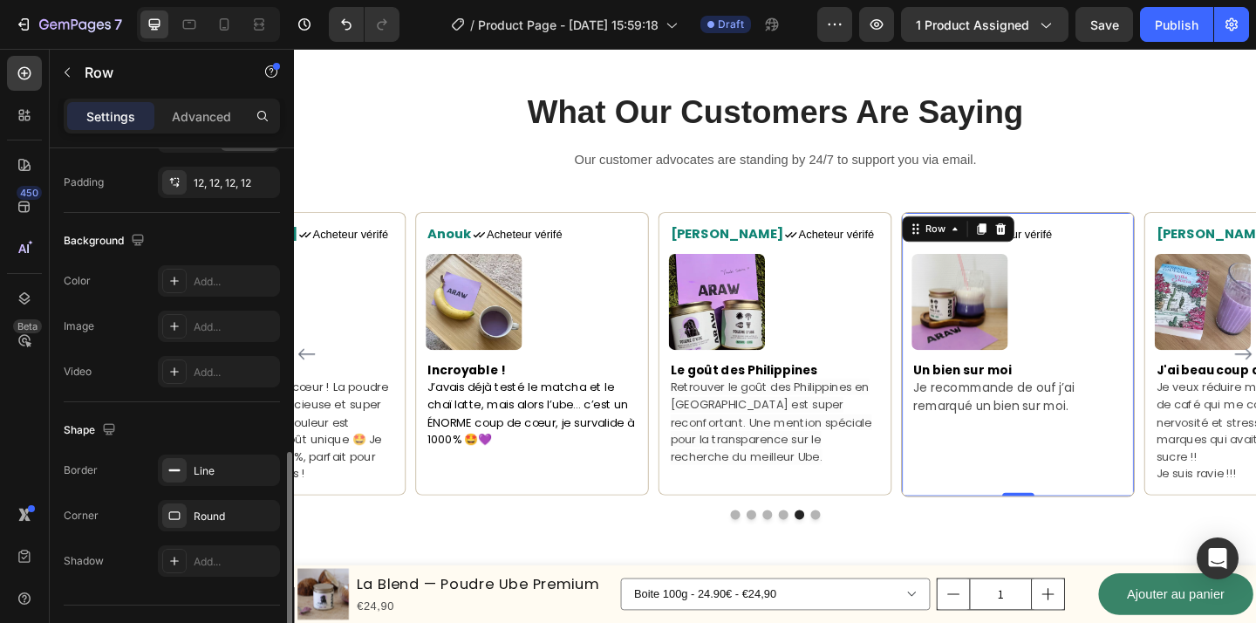
scroll to position [540, 0]
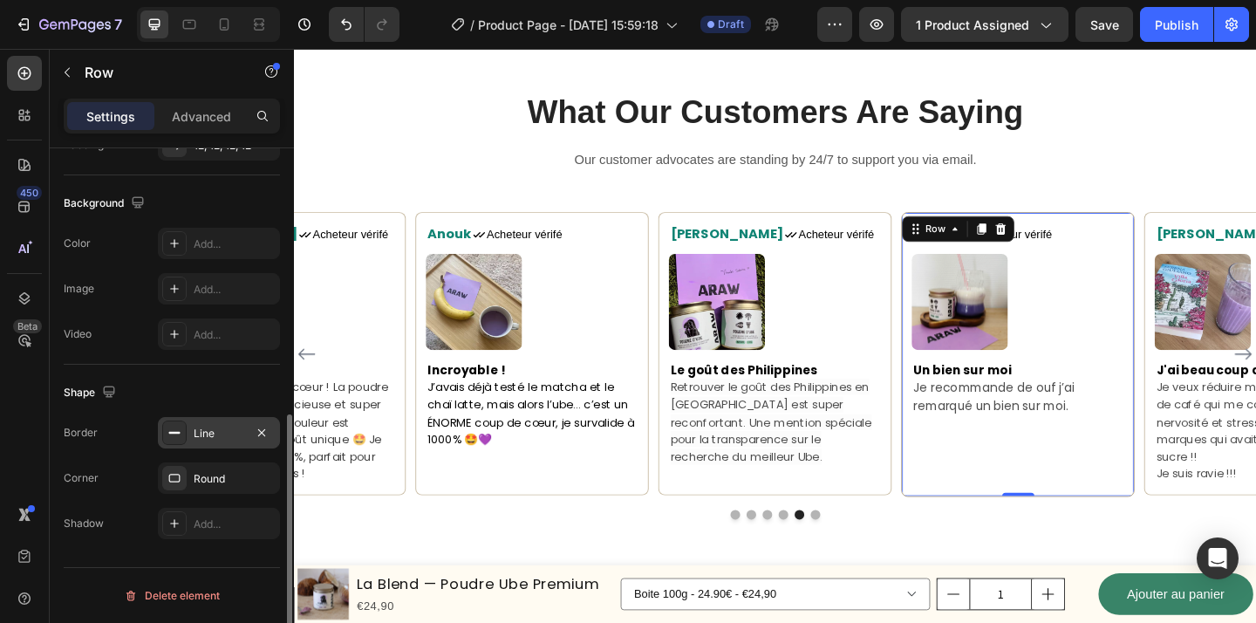
click at [213, 435] on div "Line" at bounding box center [219, 434] width 51 height 16
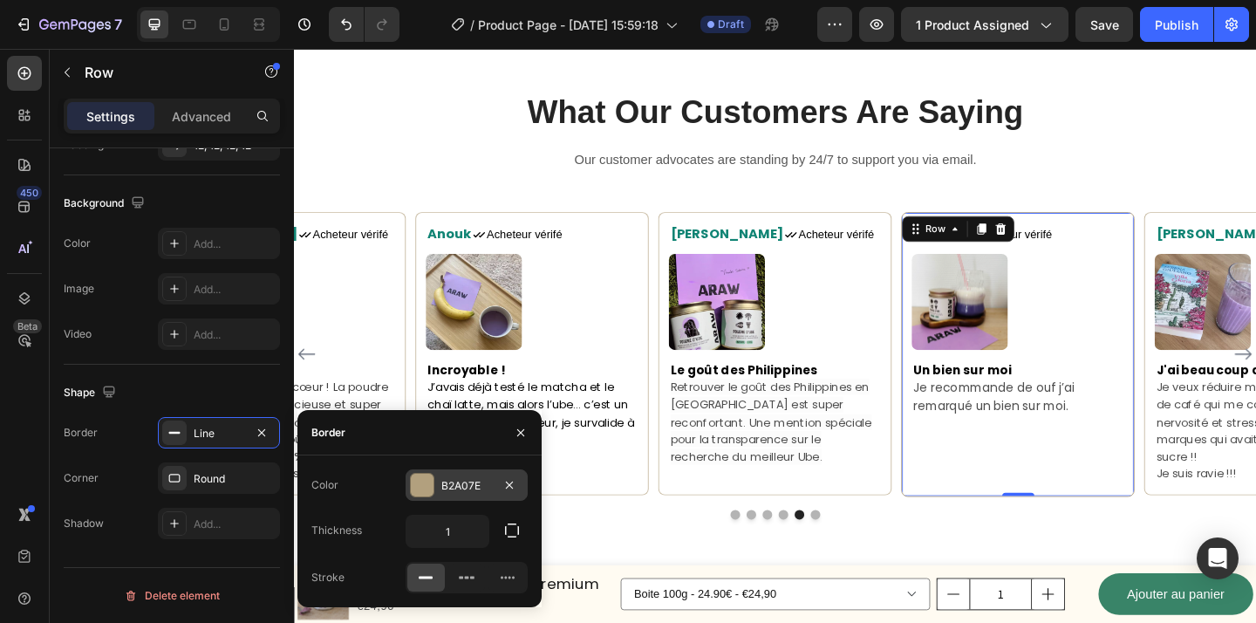
click at [472, 483] on div "B2A07E" at bounding box center [466, 486] width 51 height 16
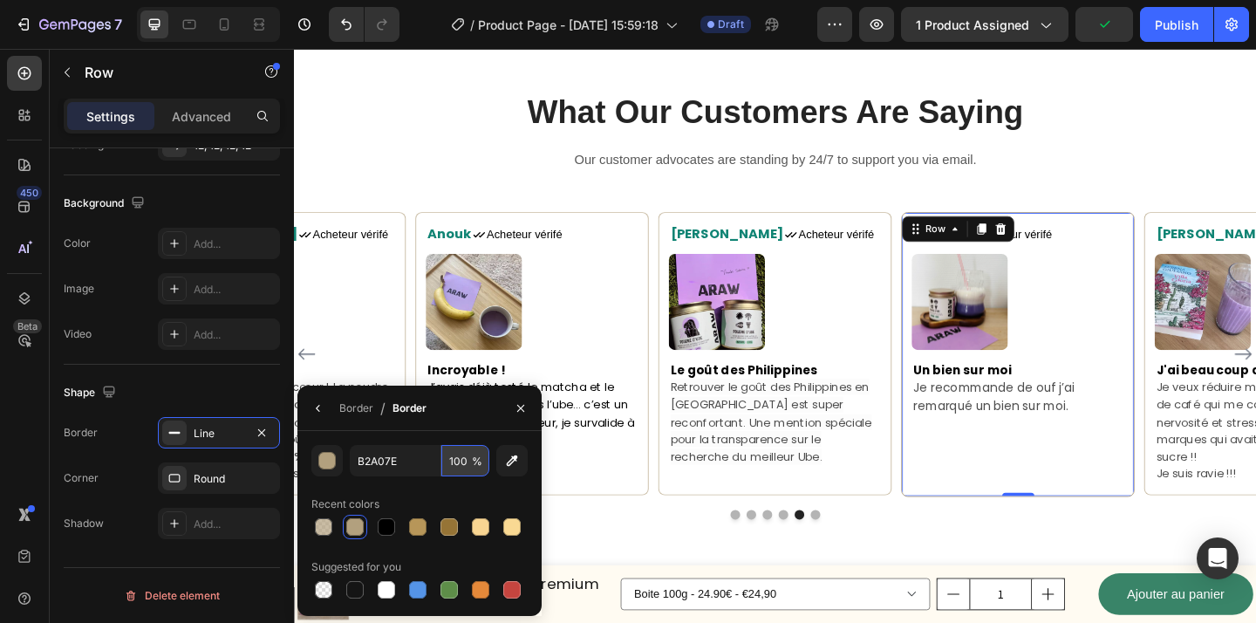
click at [462, 456] on input "100" at bounding box center [465, 460] width 48 height 31
type input "70"
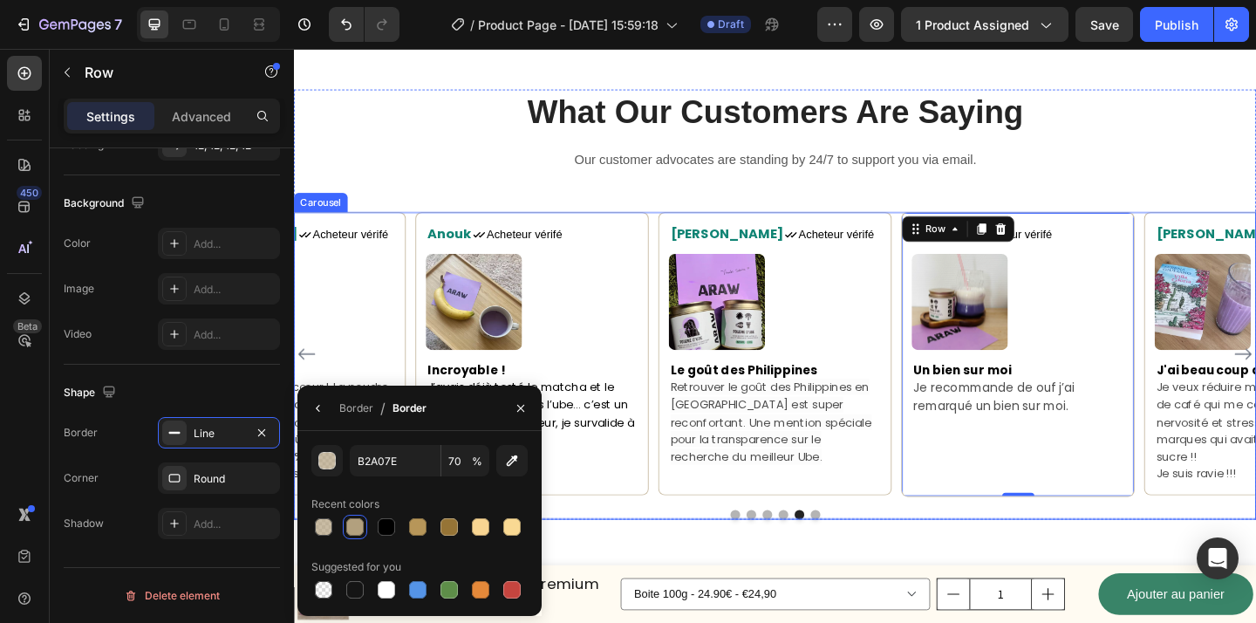
click at [603, 558] on div at bounding box center [817, 556] width 1047 height 10
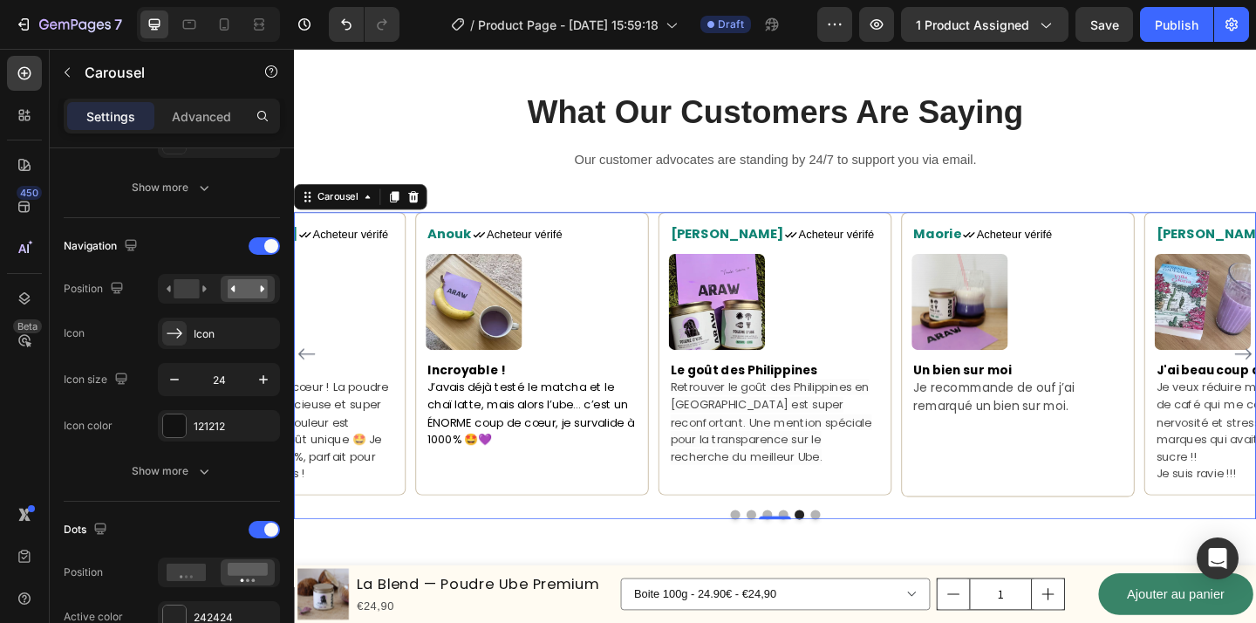
scroll to position [0, 0]
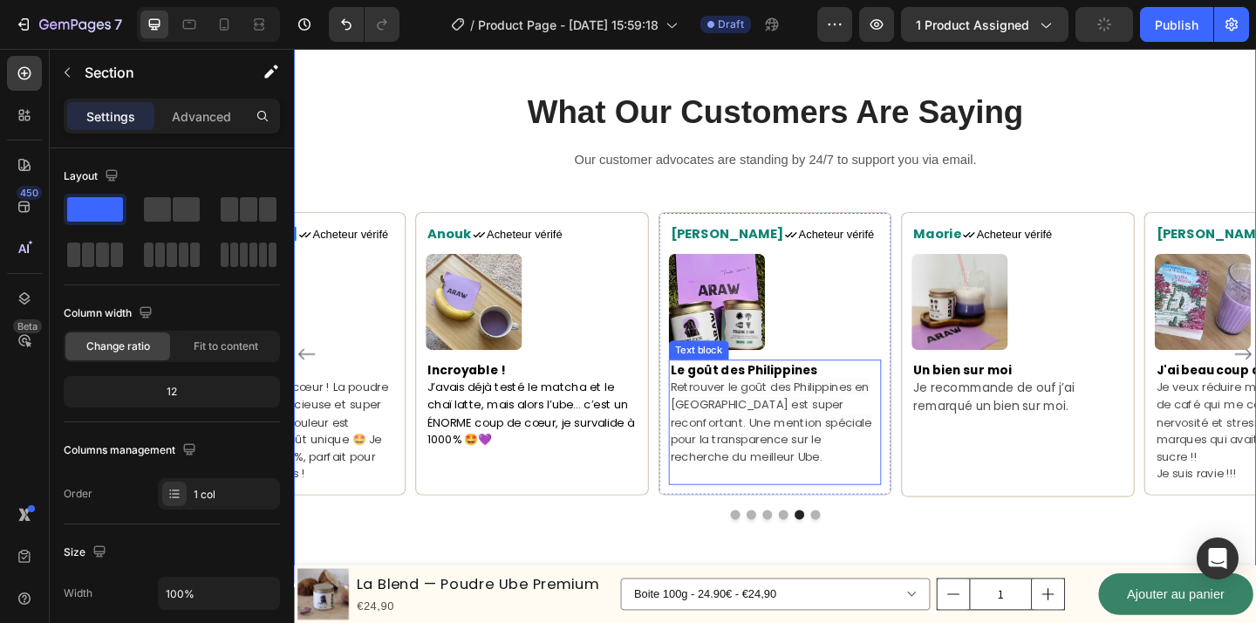
click at [806, 429] on span "Retrouver le goût des Philippines en [GEOGRAPHIC_DATA] est super reconfortant. …" at bounding box center [813, 454] width 219 height 92
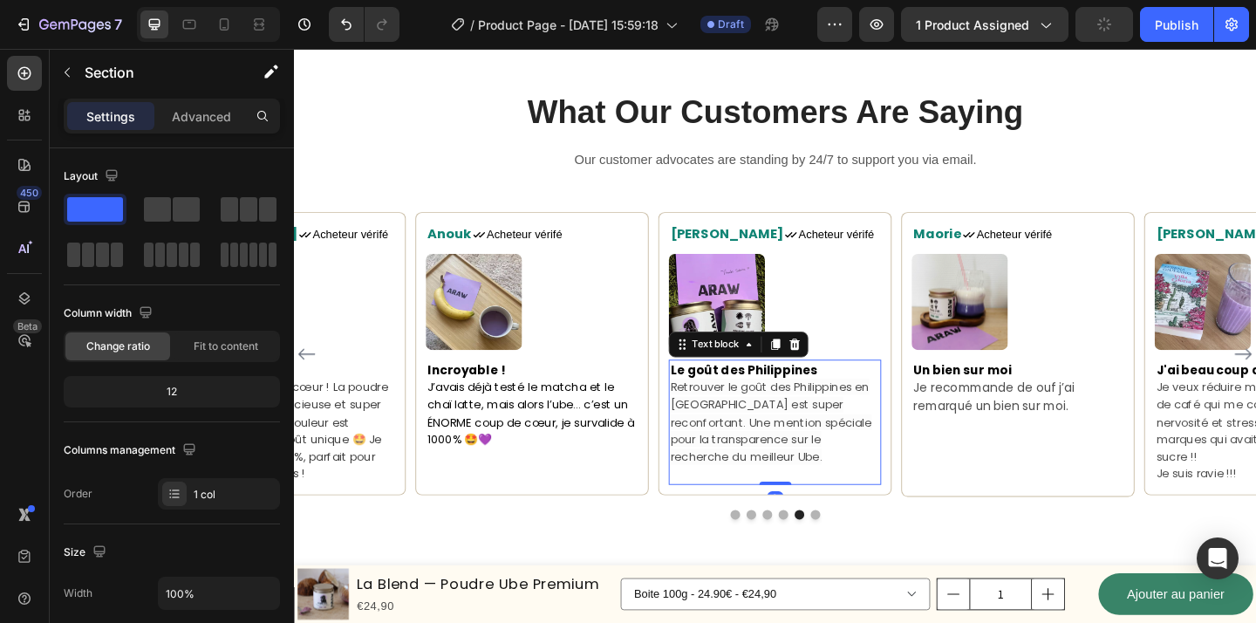
click at [806, 429] on span "Retrouver le goût des Philippines en [GEOGRAPHIC_DATA] est super reconfortant. …" at bounding box center [813, 454] width 219 height 92
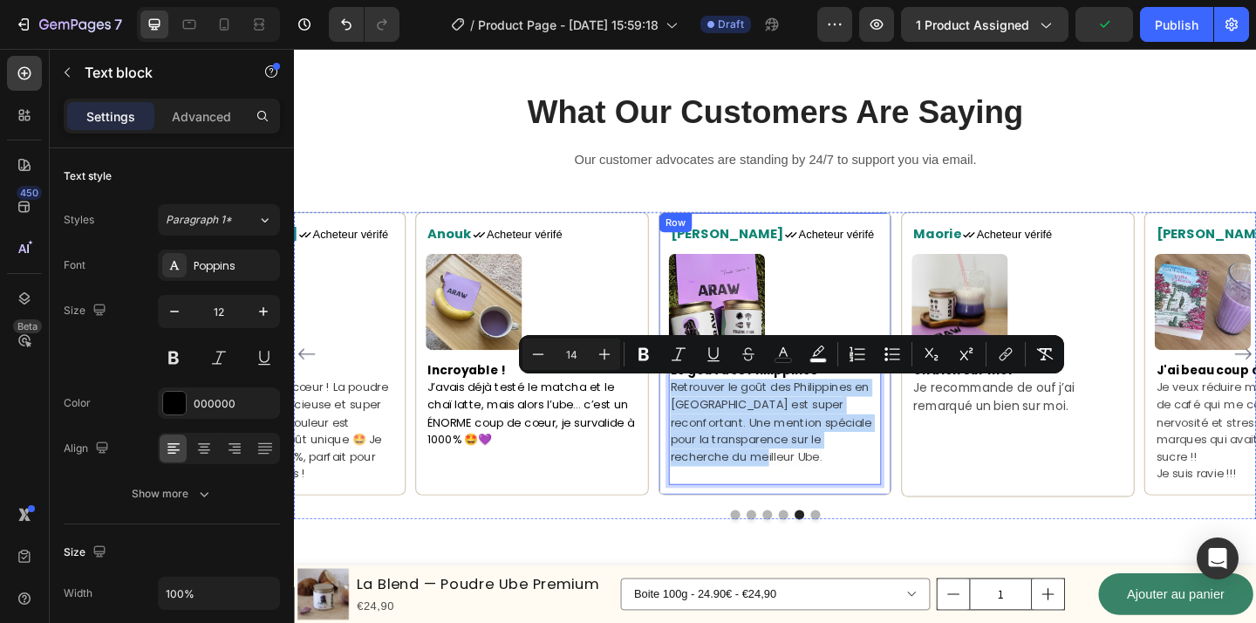
drag, startPoint x: 798, startPoint y: 494, endPoint x: 695, endPoint y: 413, distance: 131.8
click at [695, 413] on div "[PERSON_NAME] Text block Icon Acheteur vérifé Text Block Row Image Le goût des …" at bounding box center [818, 381] width 254 height 308
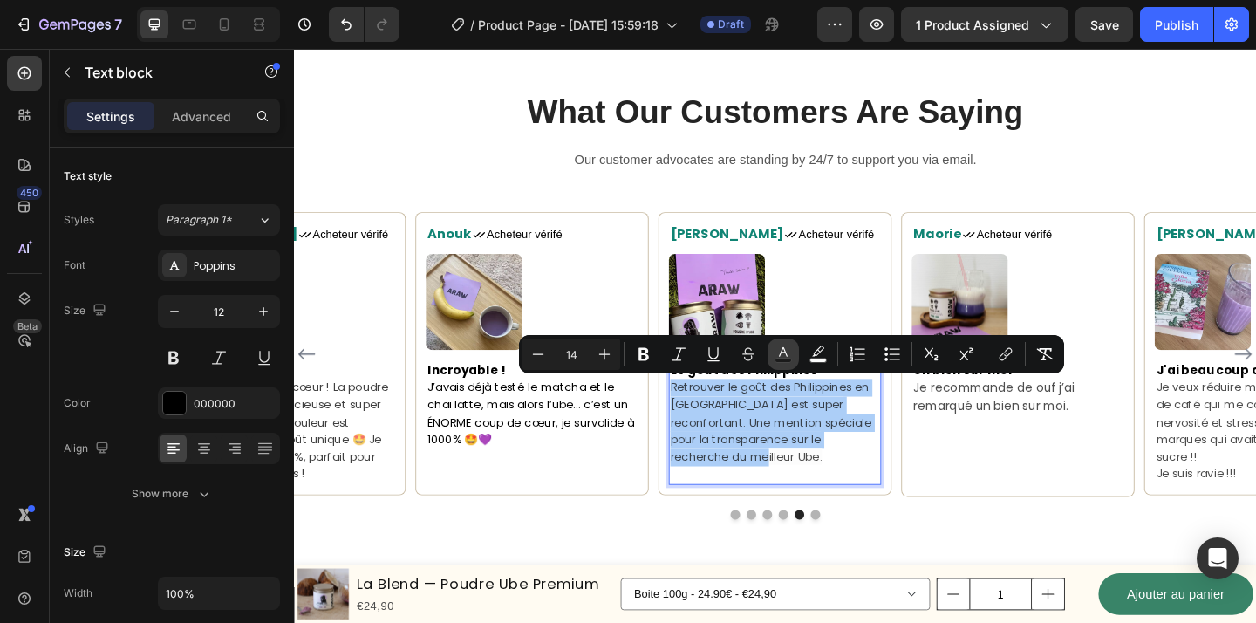
click at [793, 347] on button "color" at bounding box center [783, 354] width 31 height 31
type input "121212"
type input "75"
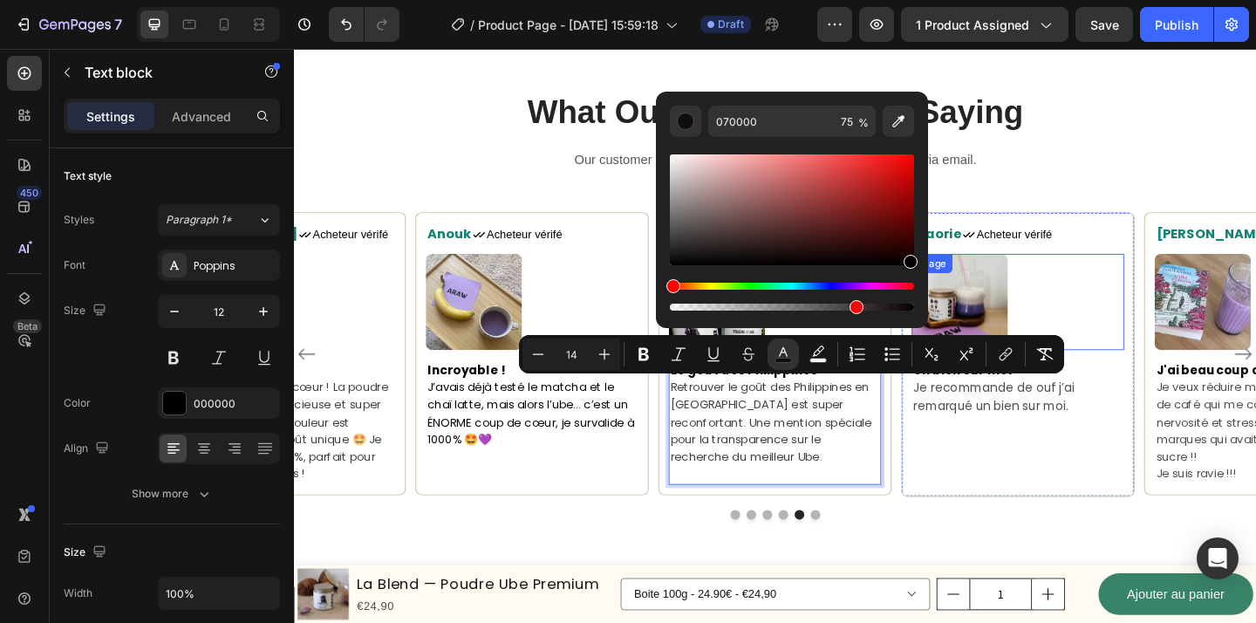
drag, startPoint x: 964, startPoint y: 311, endPoint x: 1085, endPoint y: 330, distance: 122.8
drag, startPoint x: 910, startPoint y: 263, endPoint x: 914, endPoint y: 297, distance: 34.3
click at [914, 297] on div "070000 75 %" at bounding box center [792, 203] width 272 height 222
type input "000000"
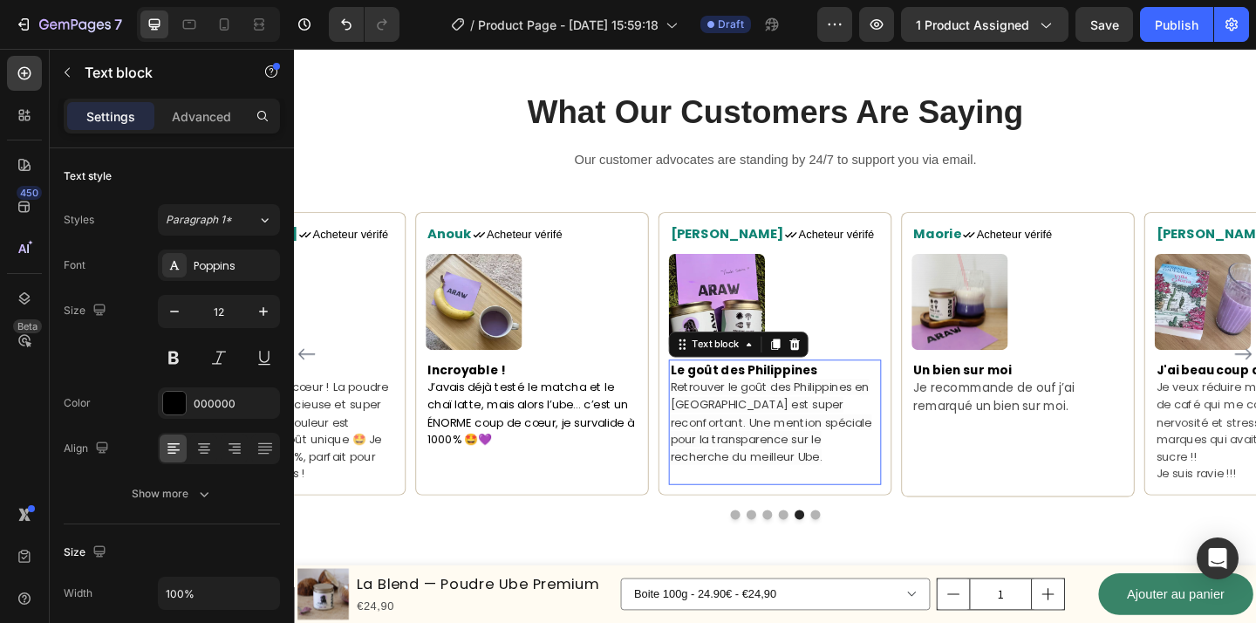
click at [763, 479] on span "Retrouver le goût des Philippines en [GEOGRAPHIC_DATA] est super reconfortant. …" at bounding box center [813, 454] width 219 height 92
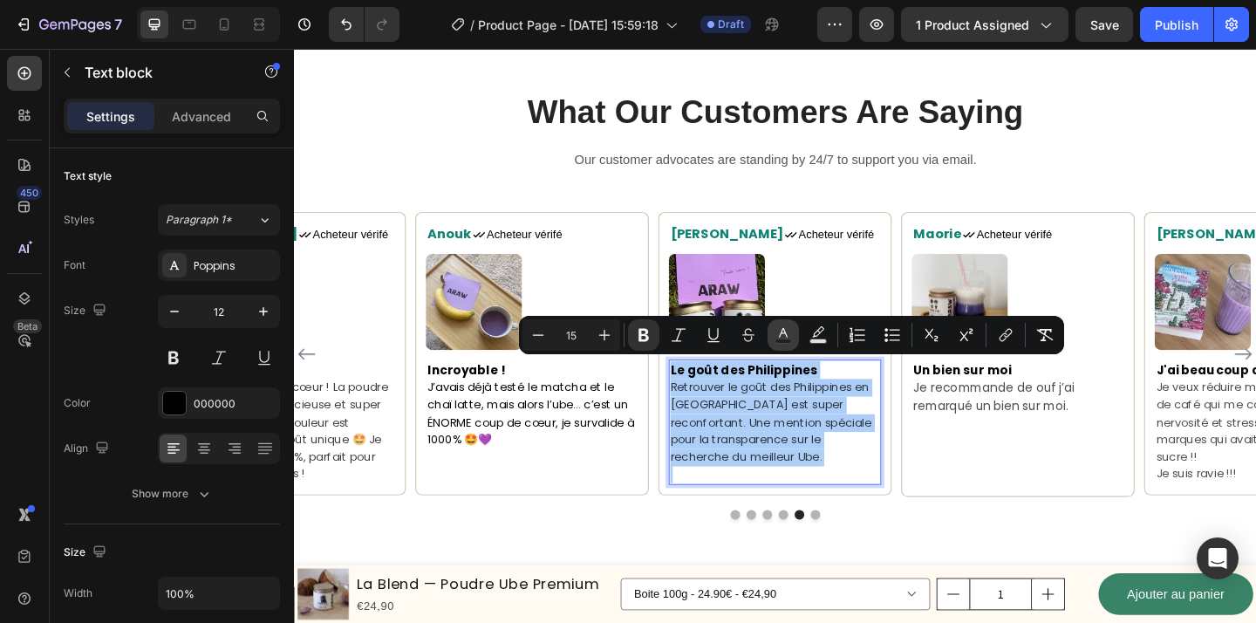
click at [770, 336] on button "Text Color" at bounding box center [783, 334] width 31 height 31
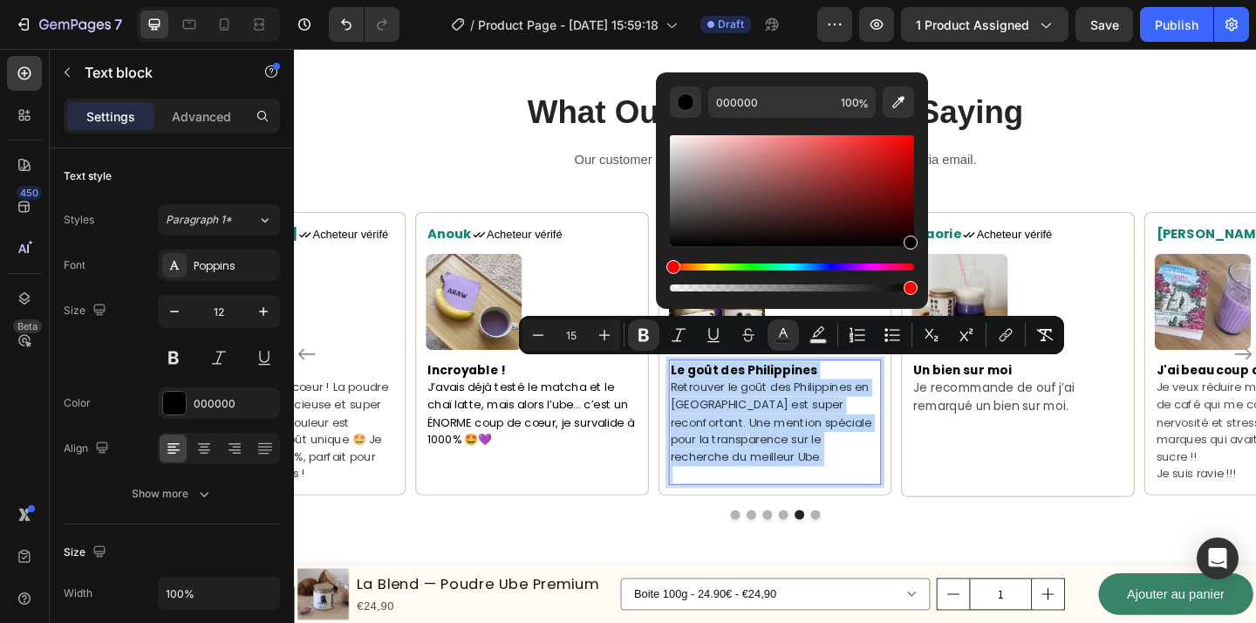
drag, startPoint x: 968, startPoint y: 291, endPoint x: 997, endPoint y: 316, distance: 39.0
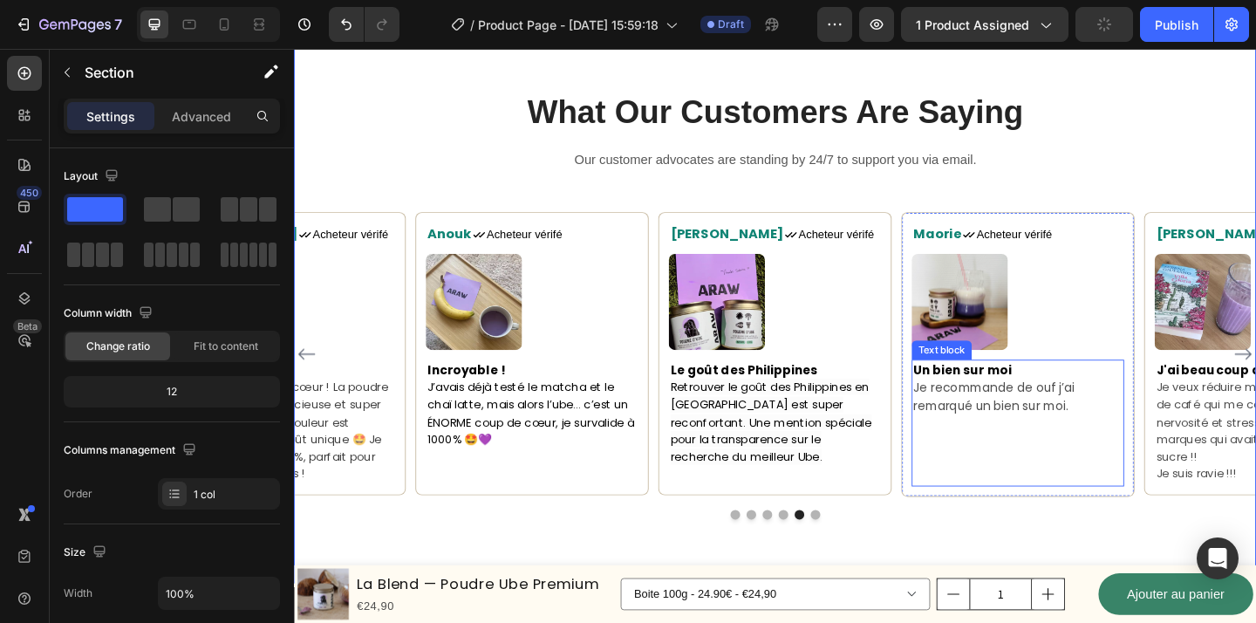
click at [1039, 458] on p at bounding box center [1082, 457] width 228 height 19
click at [1043, 452] on p at bounding box center [1082, 457] width 228 height 19
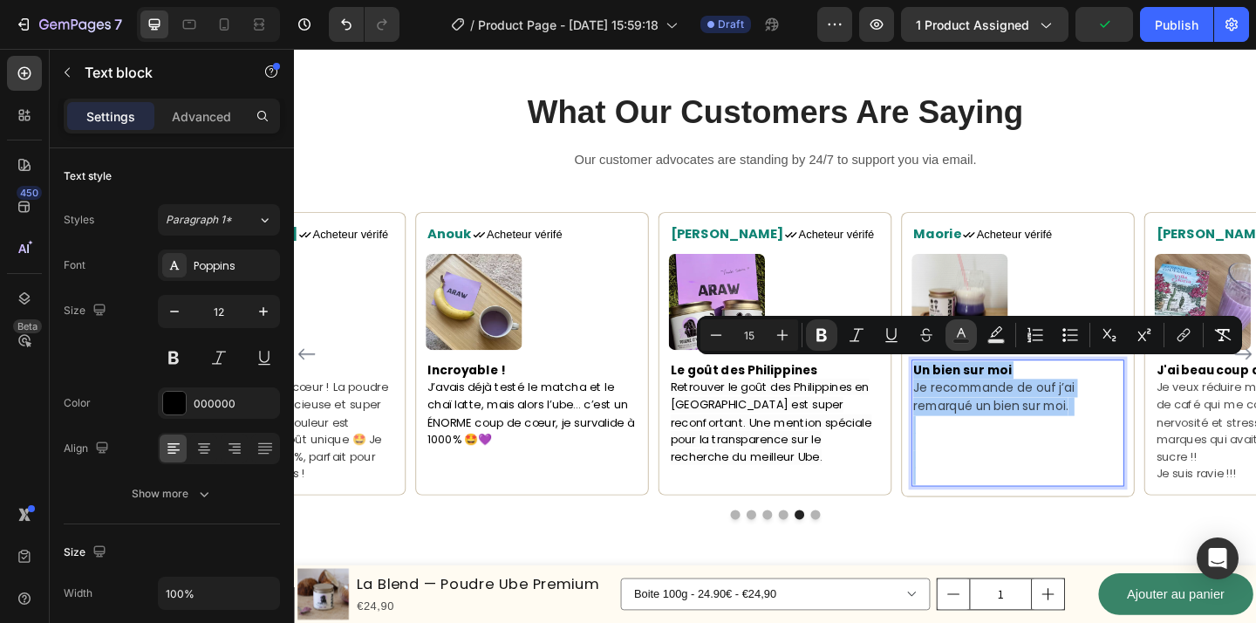
click at [957, 333] on icon "Editor contextual toolbar" at bounding box center [961, 334] width 17 height 17
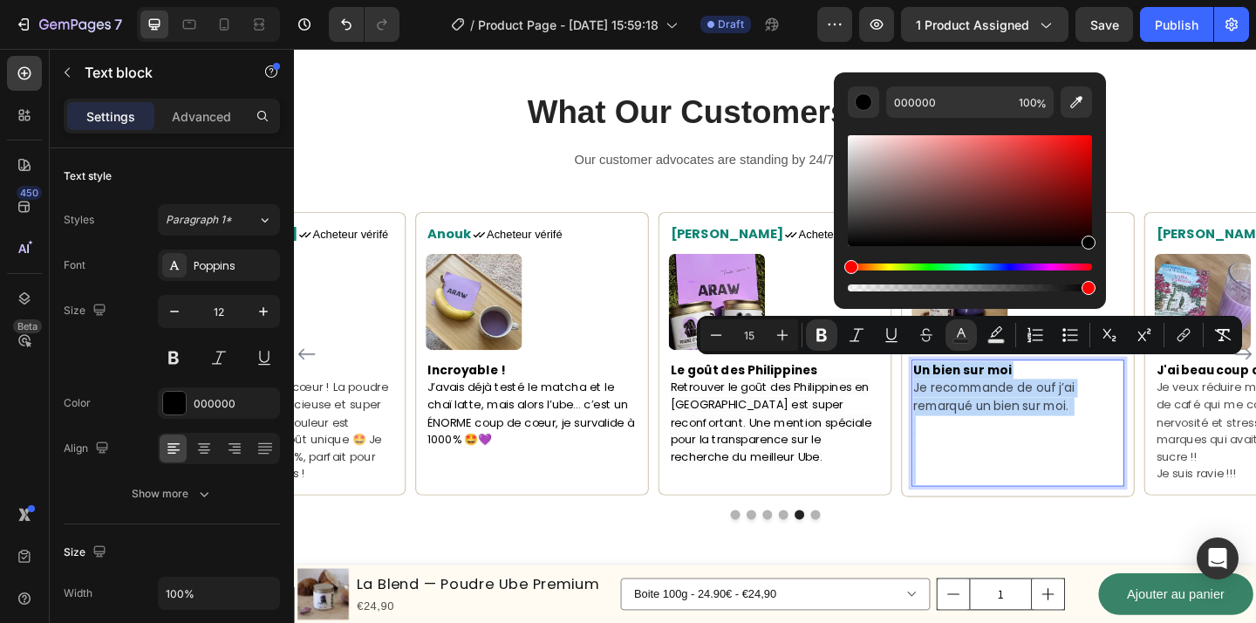
drag, startPoint x: 1145, startPoint y: 290, endPoint x: 1189, endPoint y: 305, distance: 47.2
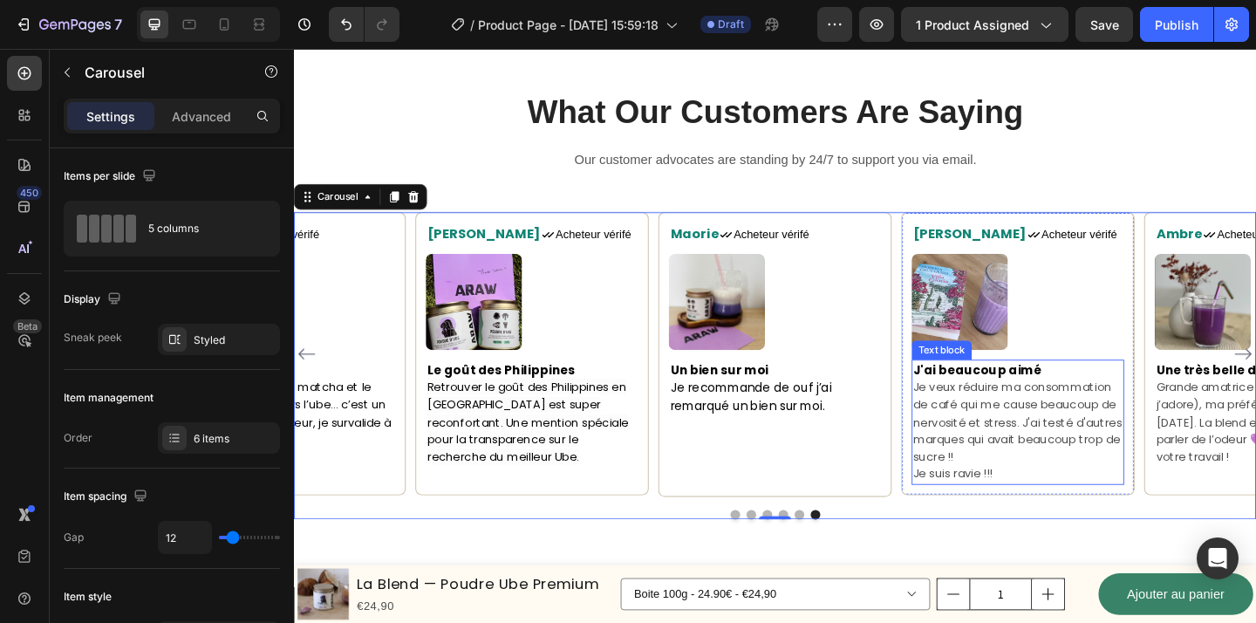
click at [1056, 482] on span "Je veux réduire ma consommation de café qui me cause beaucoup de nervosité et s…" at bounding box center [1081, 454] width 227 height 92
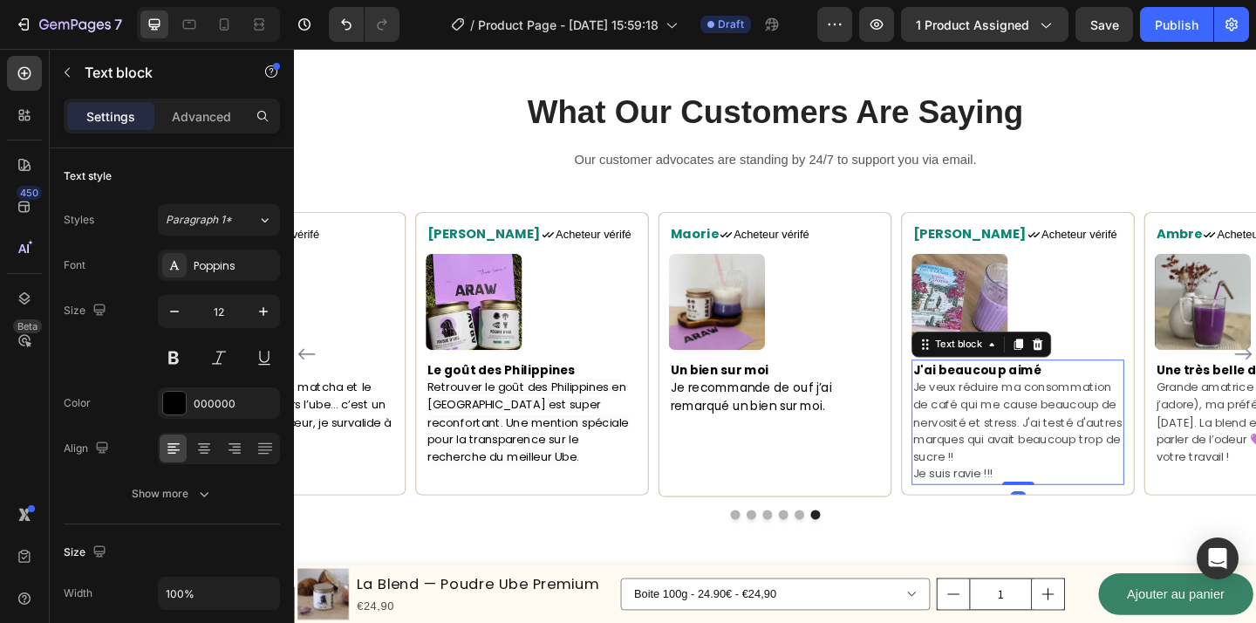
click at [1056, 482] on span "Je veux réduire ma consommation de café qui me cause beaucoup de nervosité et s…" at bounding box center [1081, 454] width 227 height 92
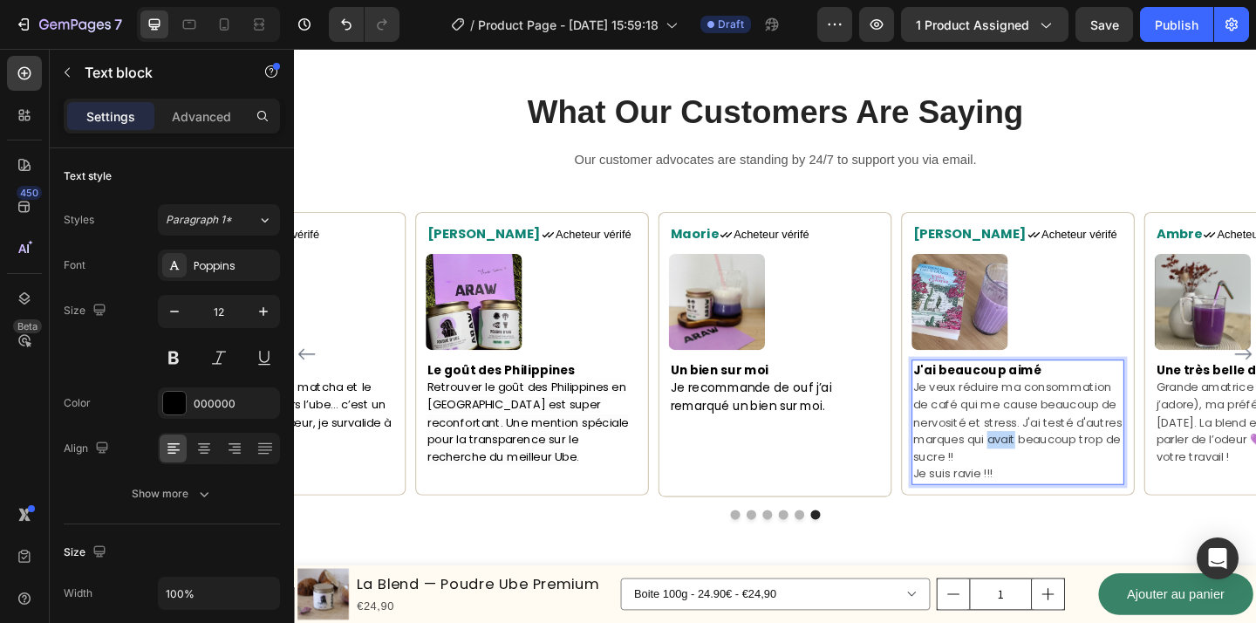
click at [1056, 482] on span "Je veux réduire ma consommation de café qui me cause beaucoup de nervosité et s…" at bounding box center [1081, 454] width 227 height 92
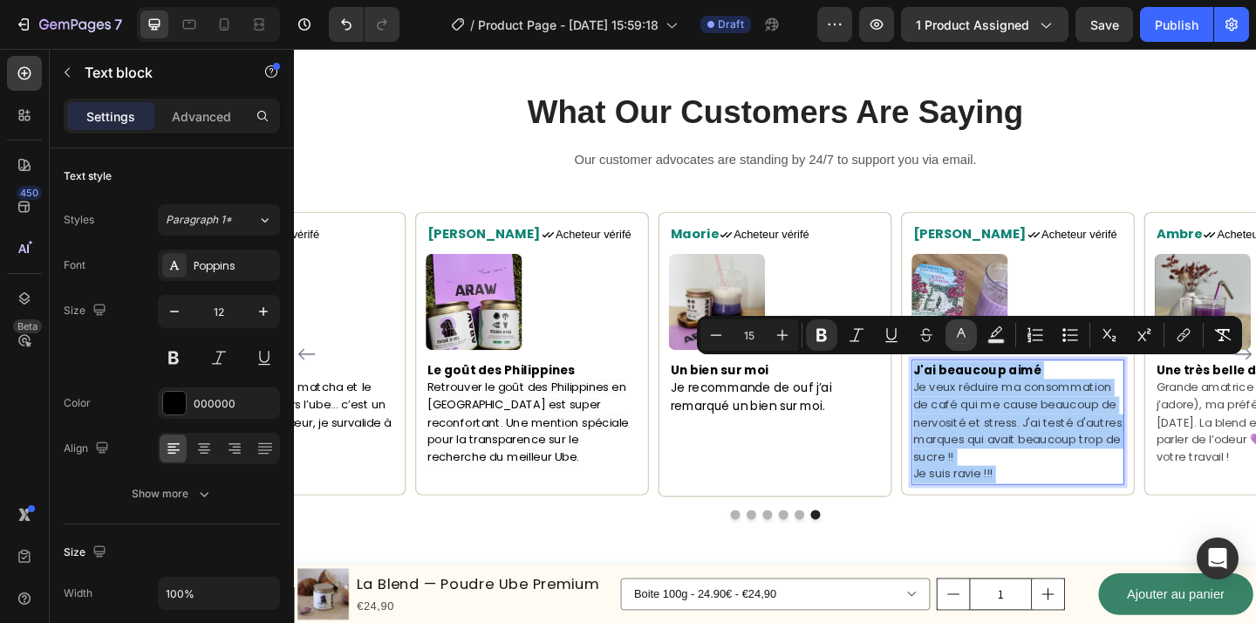
click at [961, 337] on icon "Editor contextual toolbar" at bounding box center [961, 334] width 17 height 17
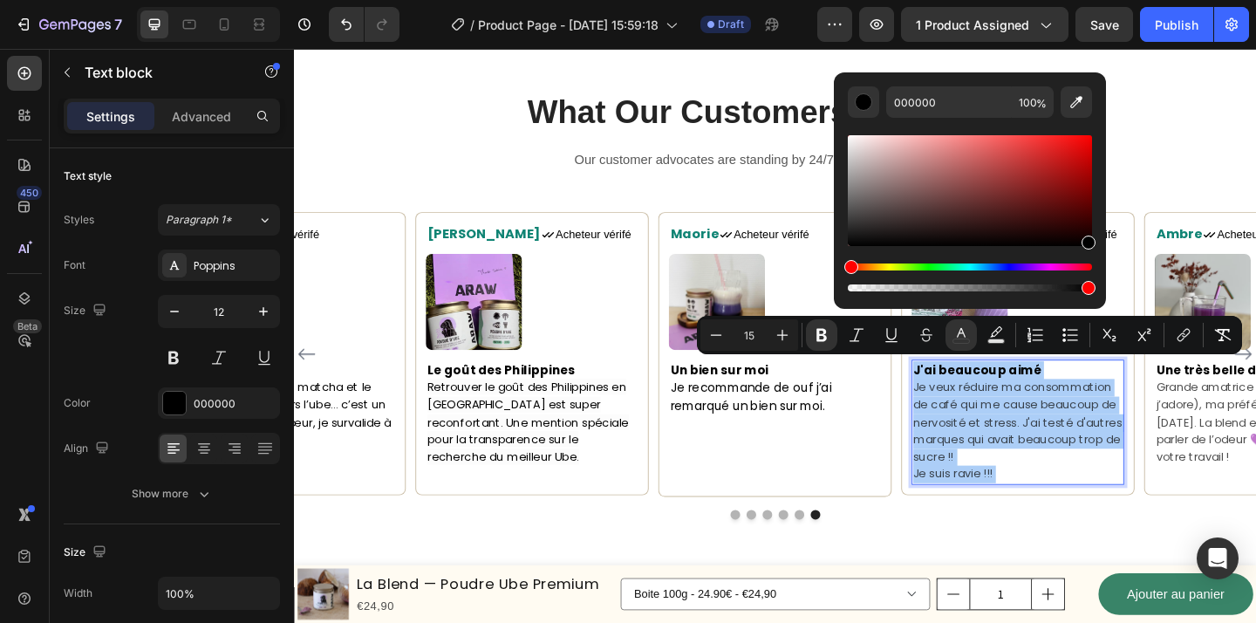
drag, startPoint x: 849, startPoint y: 243, endPoint x: 1098, endPoint y: 292, distance: 254.3
click at [1098, 292] on div "000000 100 %" at bounding box center [970, 183] width 272 height 222
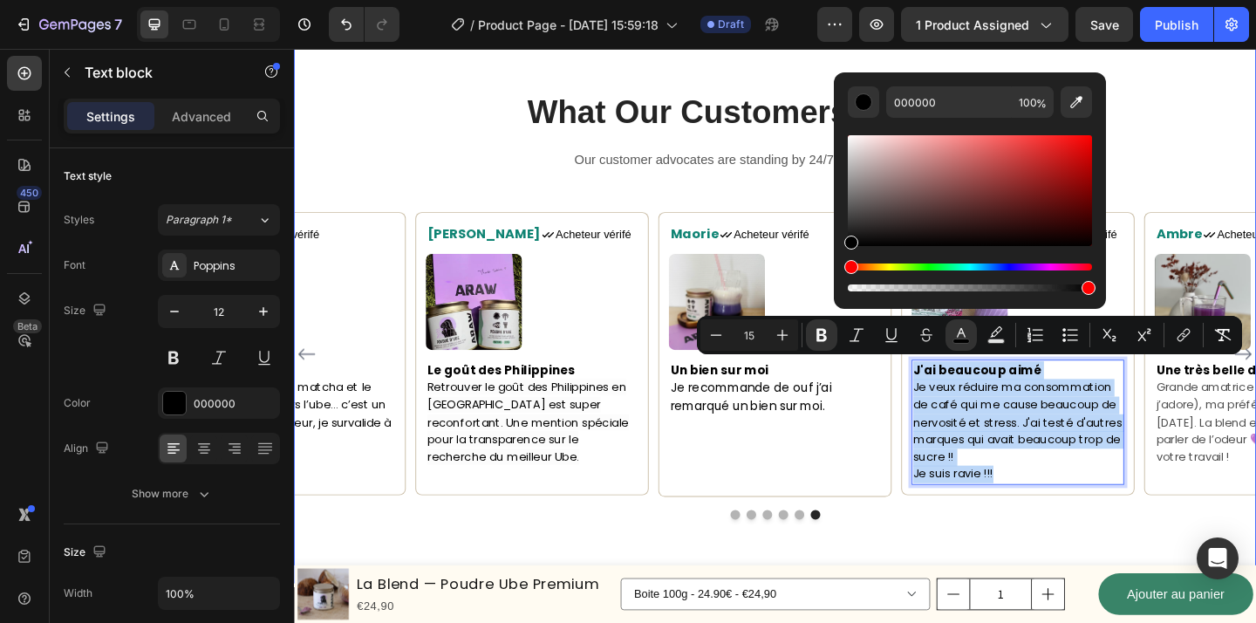
click at [1175, 544] on div "Maorie Text block Icon Acheteur vérifé Text Block Row Image Un bien sur moi Je …" at bounding box center [817, 394] width 1047 height 334
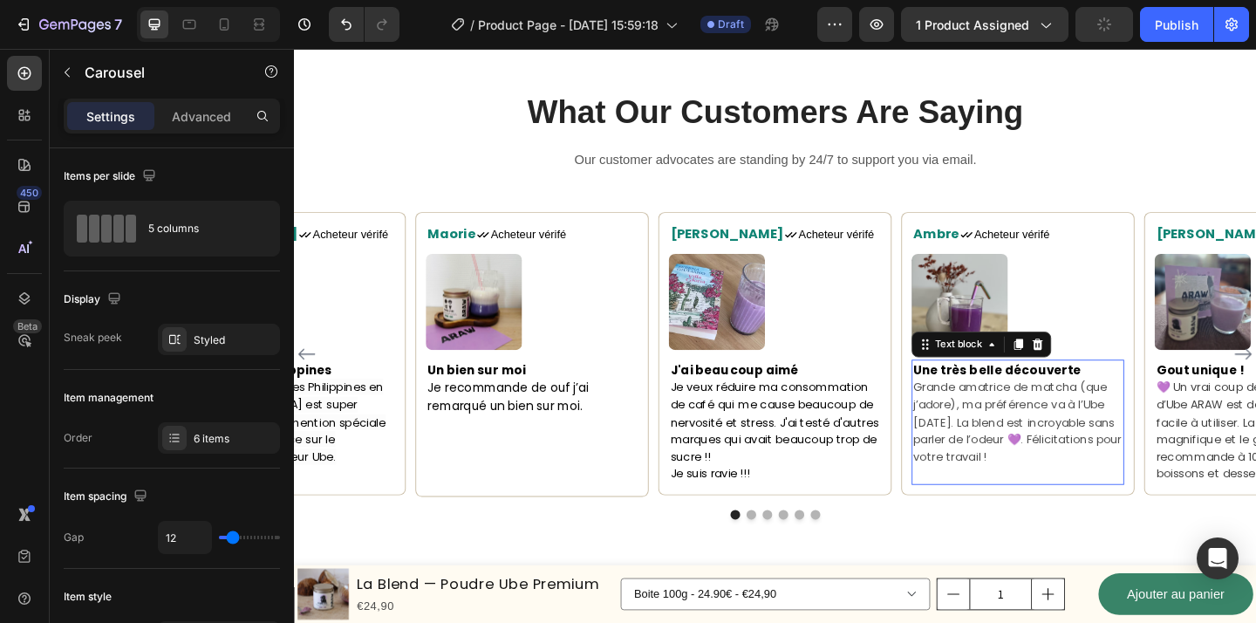
click at [1083, 469] on span "Grande amatrice de matcha (que j’adore), ma préférence va à l’Ube [DATE]. La bl…" at bounding box center [1081, 454] width 227 height 92
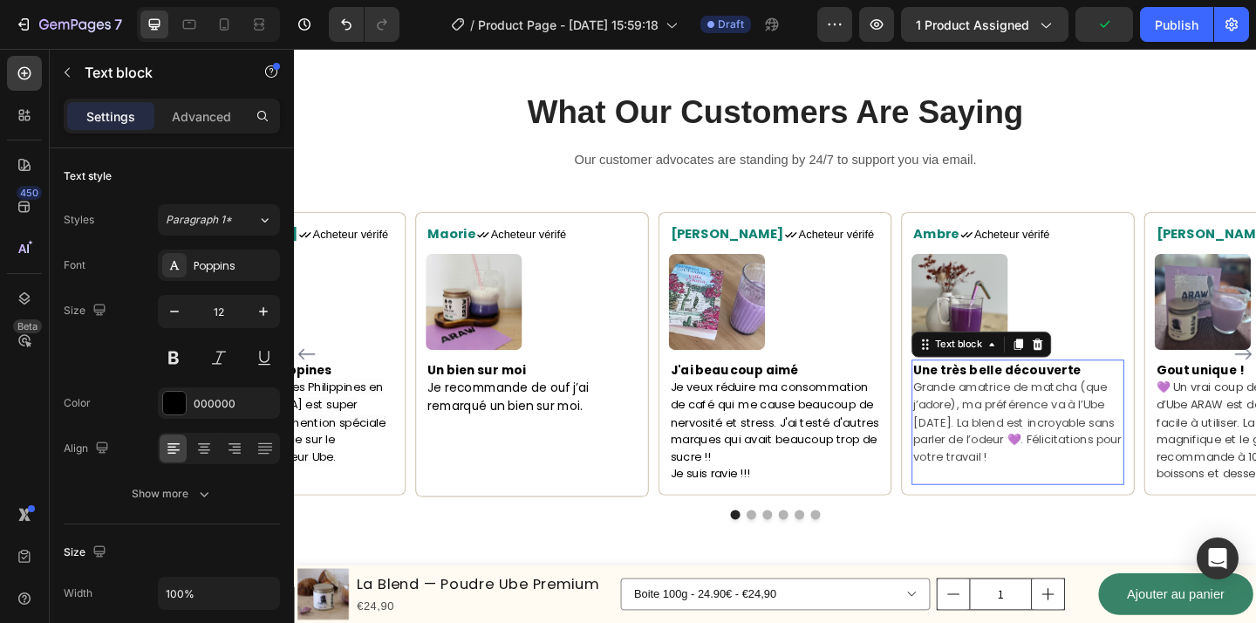
click at [1083, 469] on span "Grande amatrice de matcha (que j’adore), ma préférence va à l’Ube [DATE]. La bl…" at bounding box center [1081, 454] width 227 height 92
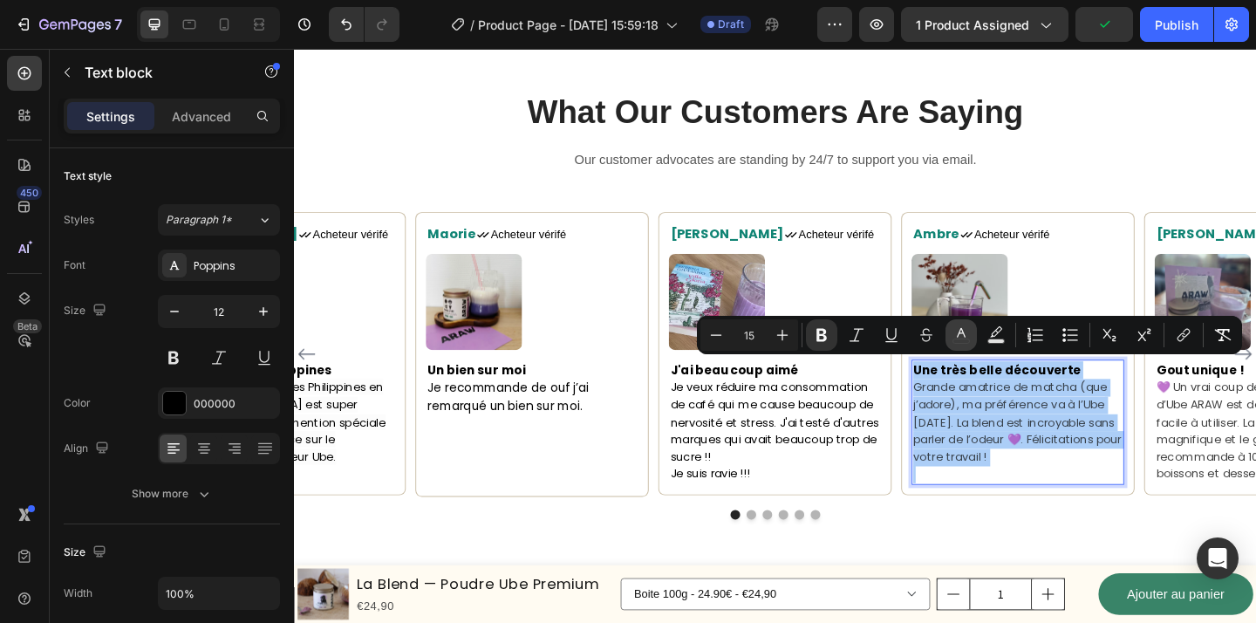
click at [953, 339] on icon "Editor contextual toolbar" at bounding box center [961, 334] width 17 height 17
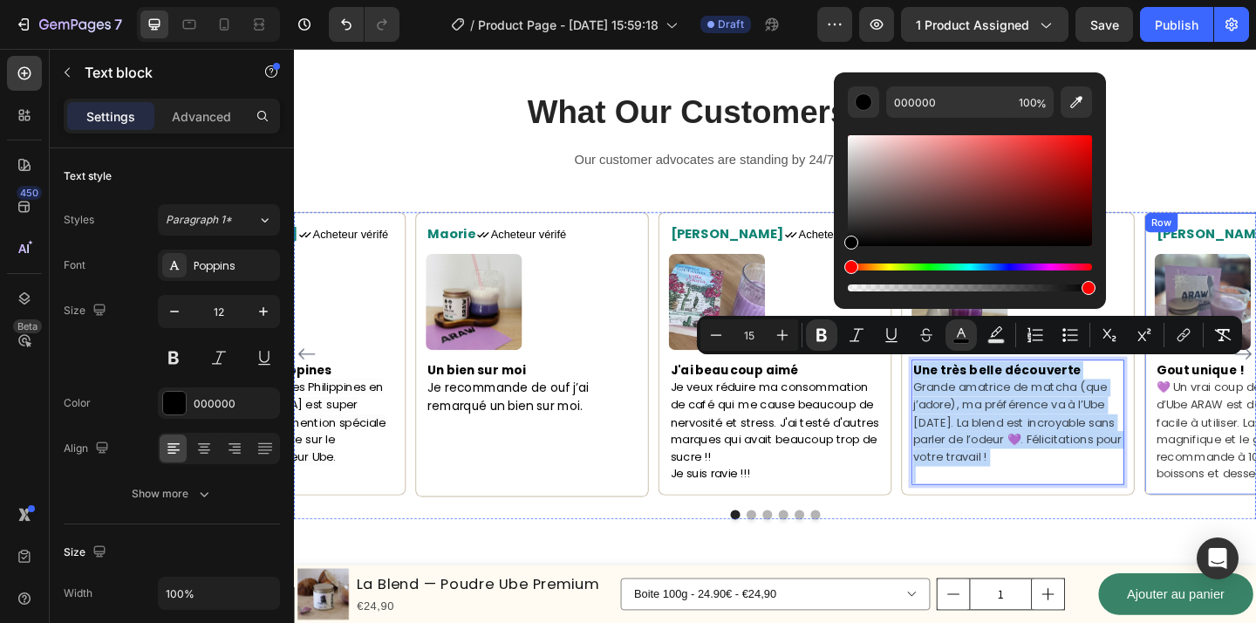
drag, startPoint x: 1146, startPoint y: 290, endPoint x: 1226, endPoint y: 318, distance: 85.3
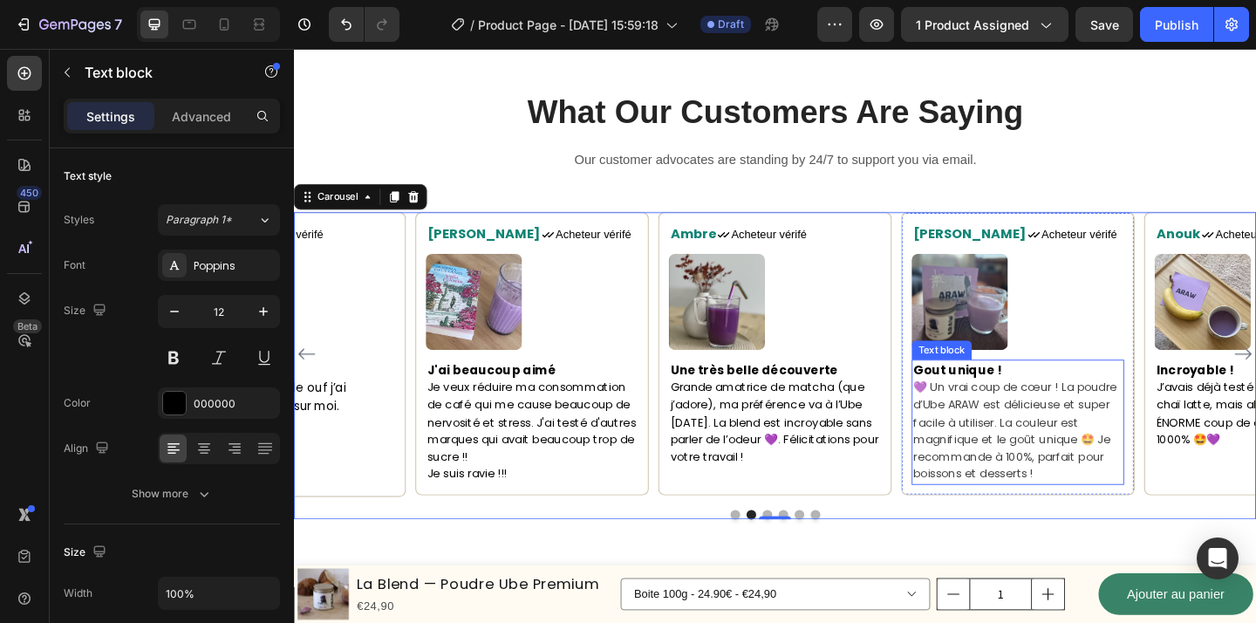
click at [1053, 462] on span "💜 Un vrai coup de cœur ! La poudre d’Ube ARAW est délicieuse et super facile à …" at bounding box center [1079, 464] width 222 height 112
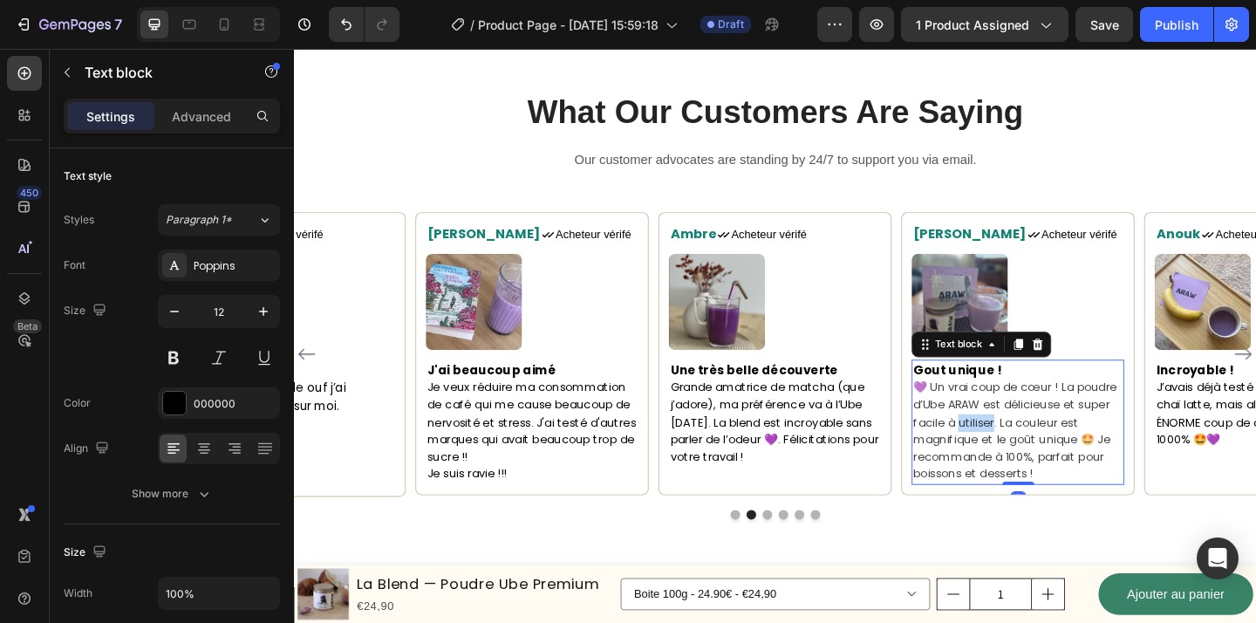
click at [1053, 462] on span "💜 Un vrai coup de cœur ! La poudre d’Ube ARAW est délicieuse et super facile à …" at bounding box center [1079, 464] width 222 height 112
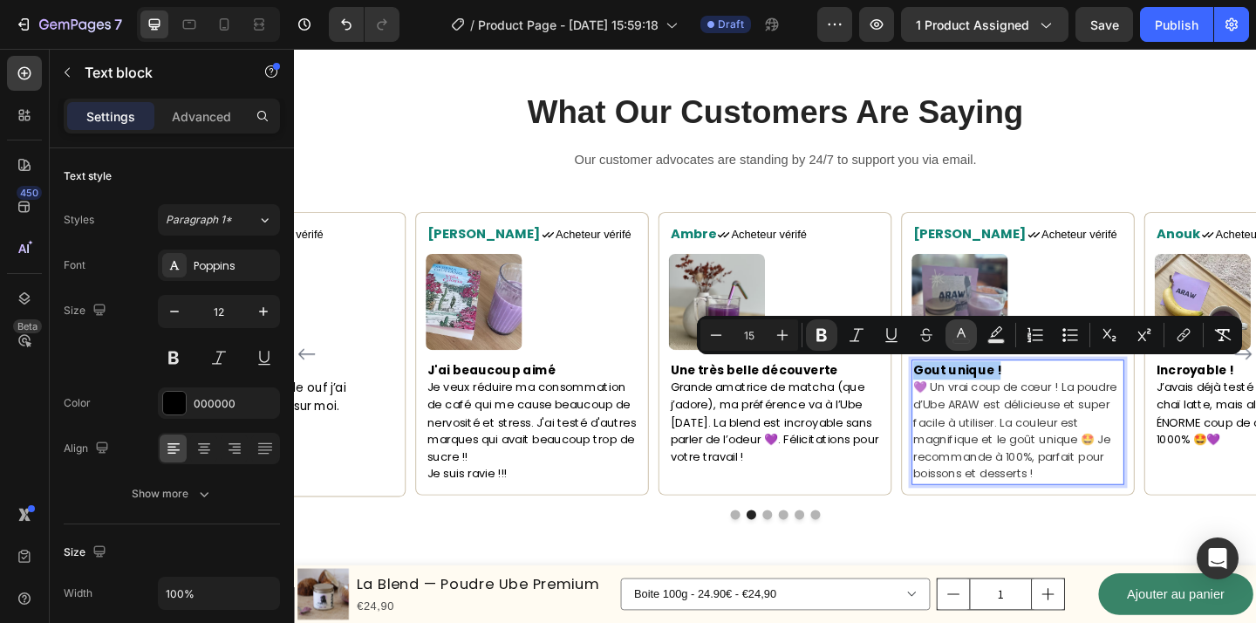
click at [975, 339] on button "color" at bounding box center [961, 334] width 31 height 31
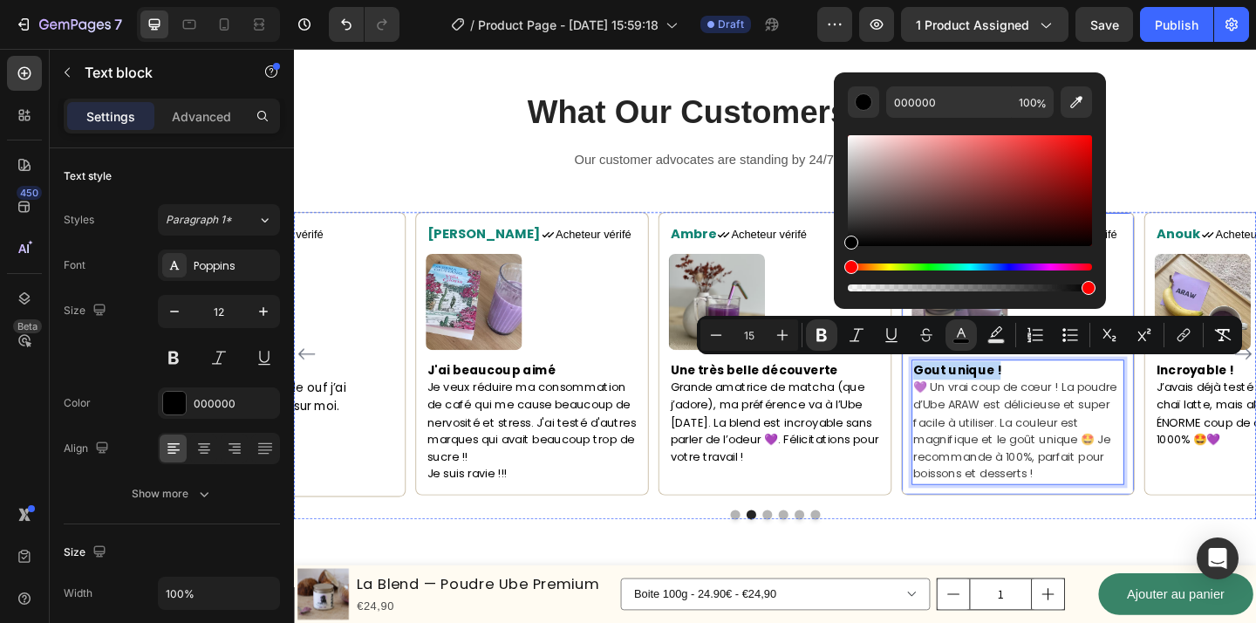
drag, startPoint x: 1150, startPoint y: 288, endPoint x: 1201, endPoint y: 323, distance: 62.2
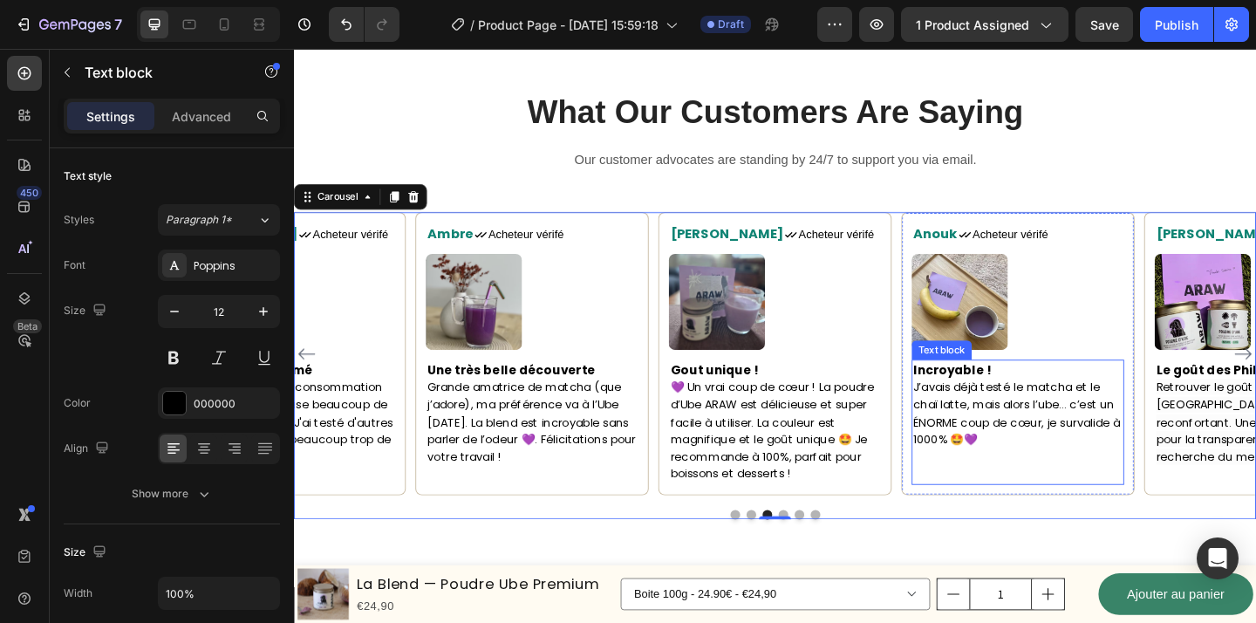
click at [994, 445] on p "J’avais déjà testé le matcha et le chaï latte, mais alors l’ube… c’est un ÉNORM…" at bounding box center [1082, 464] width 228 height 113
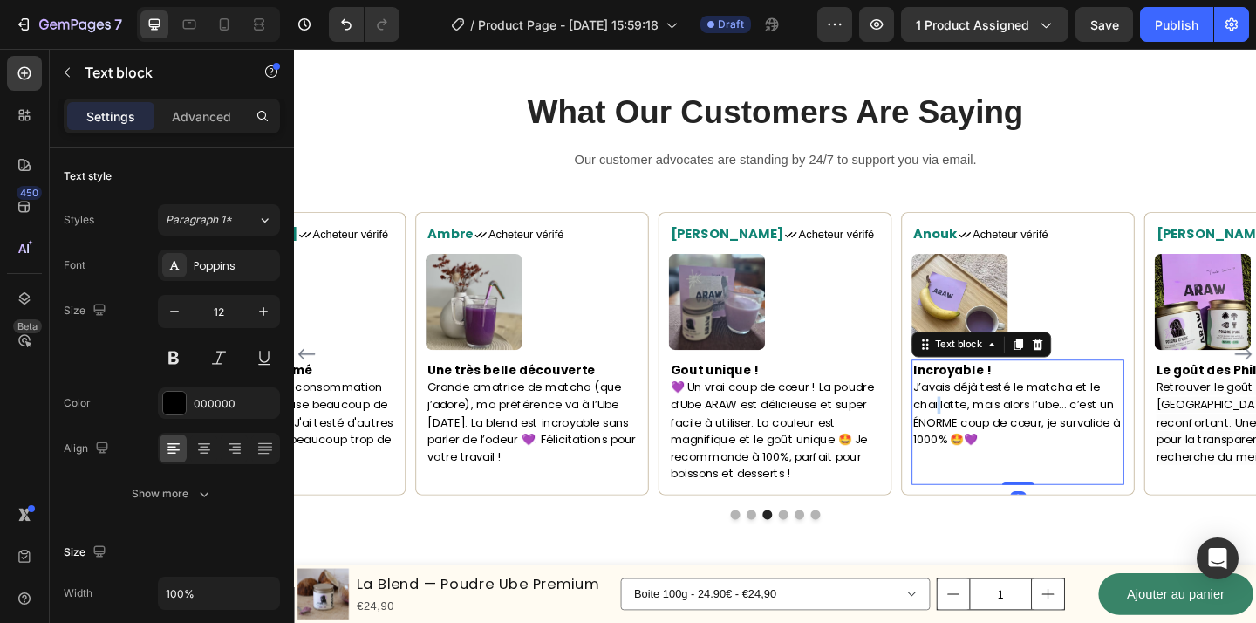
click at [994, 445] on p "J’avais déjà testé le matcha et le chaï latte, mais alors l’ube… c’est un ÉNORM…" at bounding box center [1082, 464] width 228 height 113
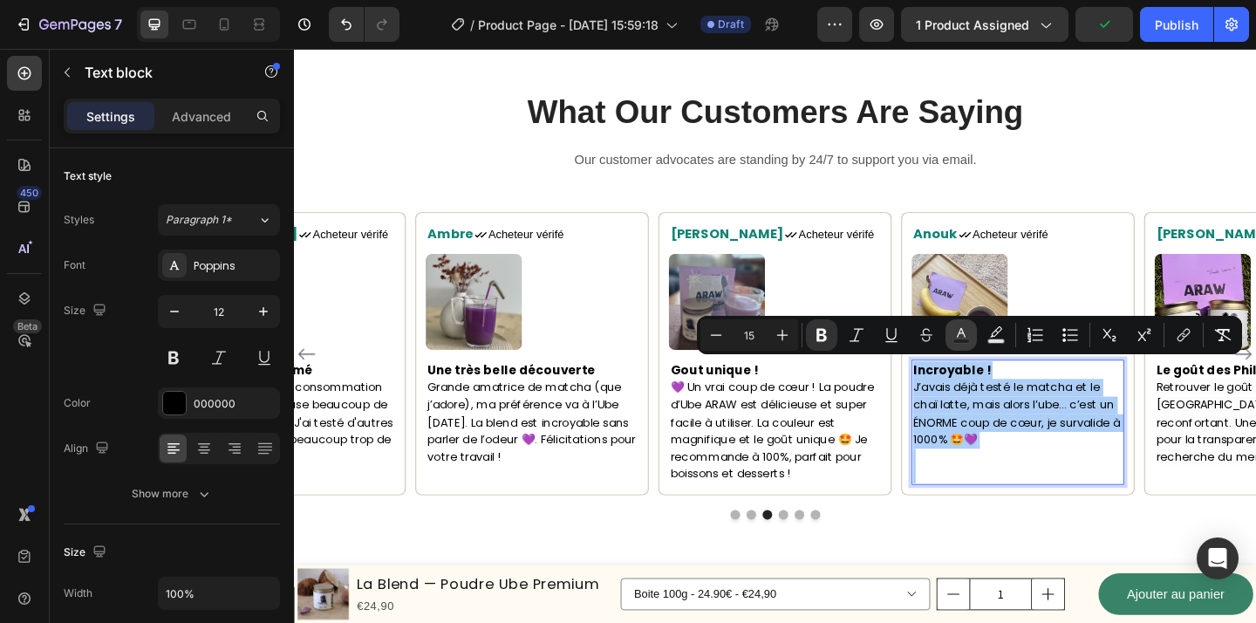
click at [968, 330] on icon "Editor contextual toolbar" at bounding box center [961, 334] width 17 height 17
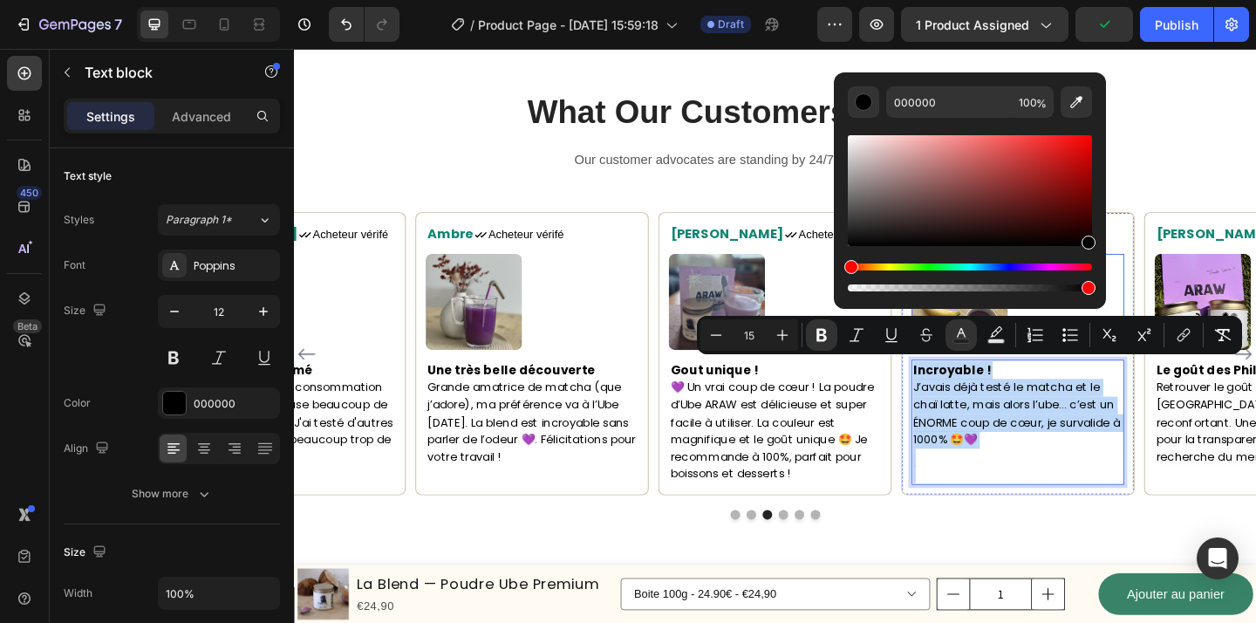
drag, startPoint x: 1146, startPoint y: 288, endPoint x: 1215, endPoint y: 300, distance: 70.0
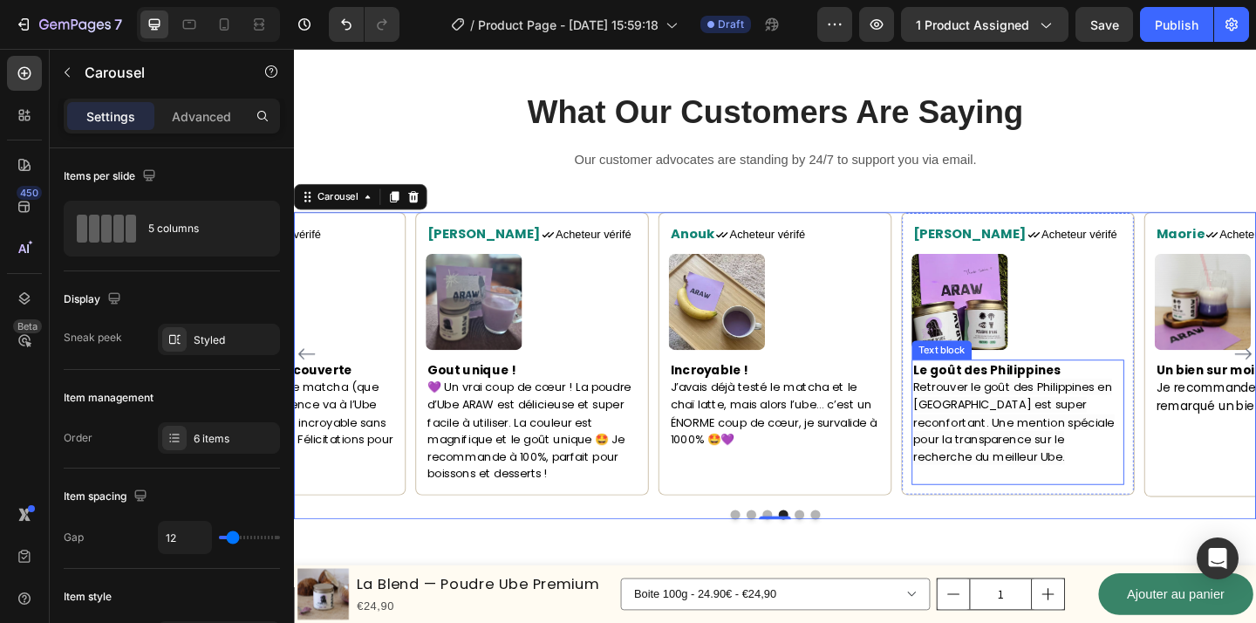
click at [999, 477] on span "Retrouver le goût des Philippines en [GEOGRAPHIC_DATA] est super reconfortant. …" at bounding box center [1077, 454] width 219 height 92
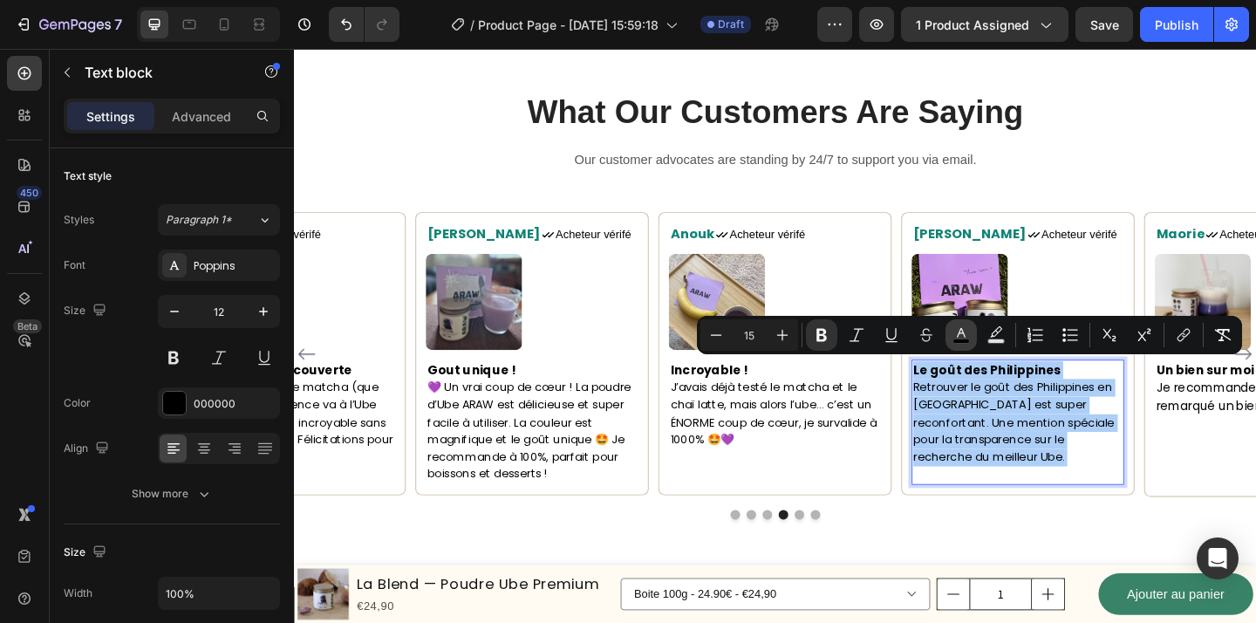
click at [965, 333] on icon "Editor contextual toolbar" at bounding box center [961, 334] width 17 height 17
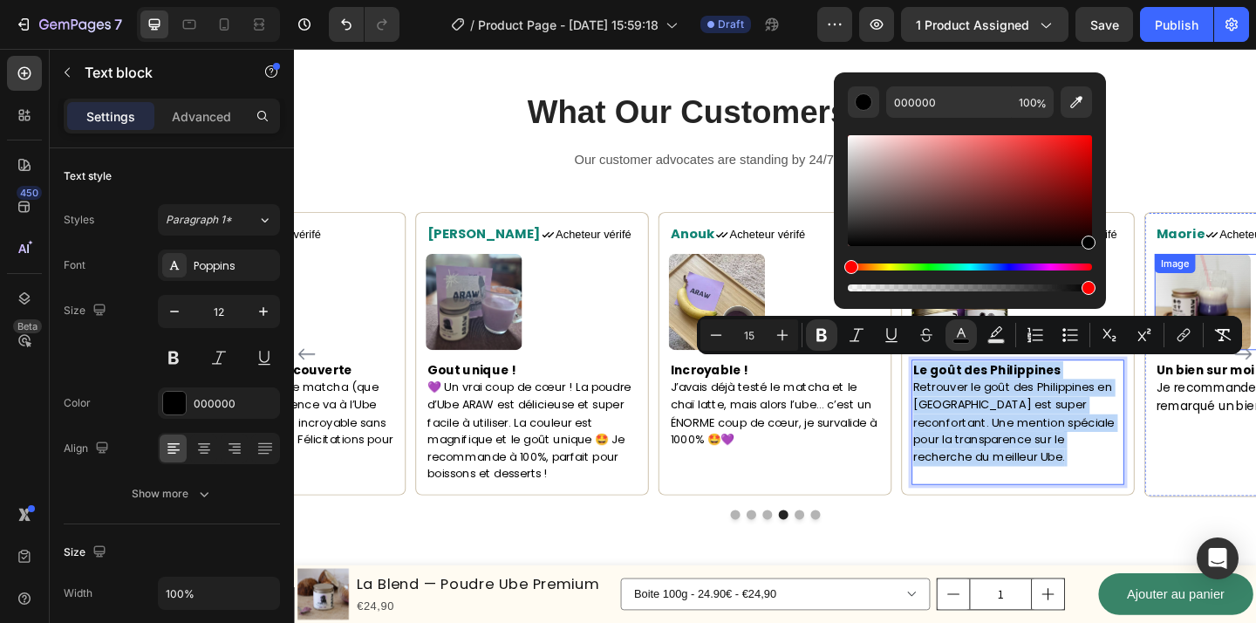
drag, startPoint x: 1143, startPoint y: 284, endPoint x: 1245, endPoint y: 333, distance: 113.6
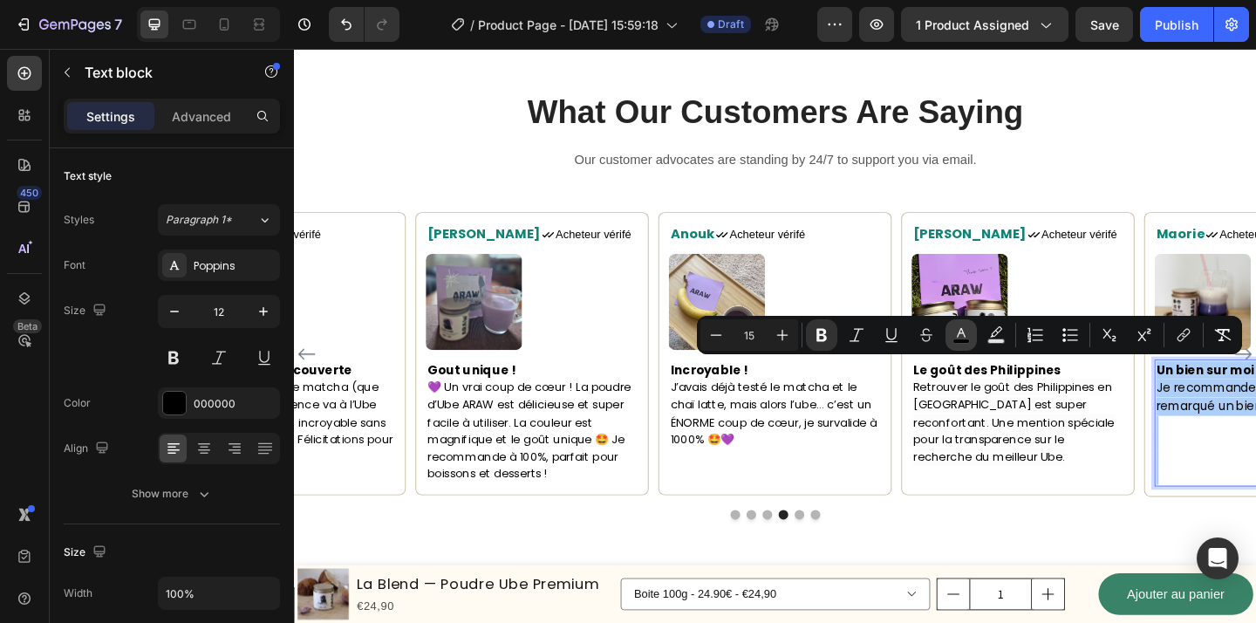
click at [953, 336] on icon "Editor contextual toolbar" at bounding box center [961, 334] width 17 height 17
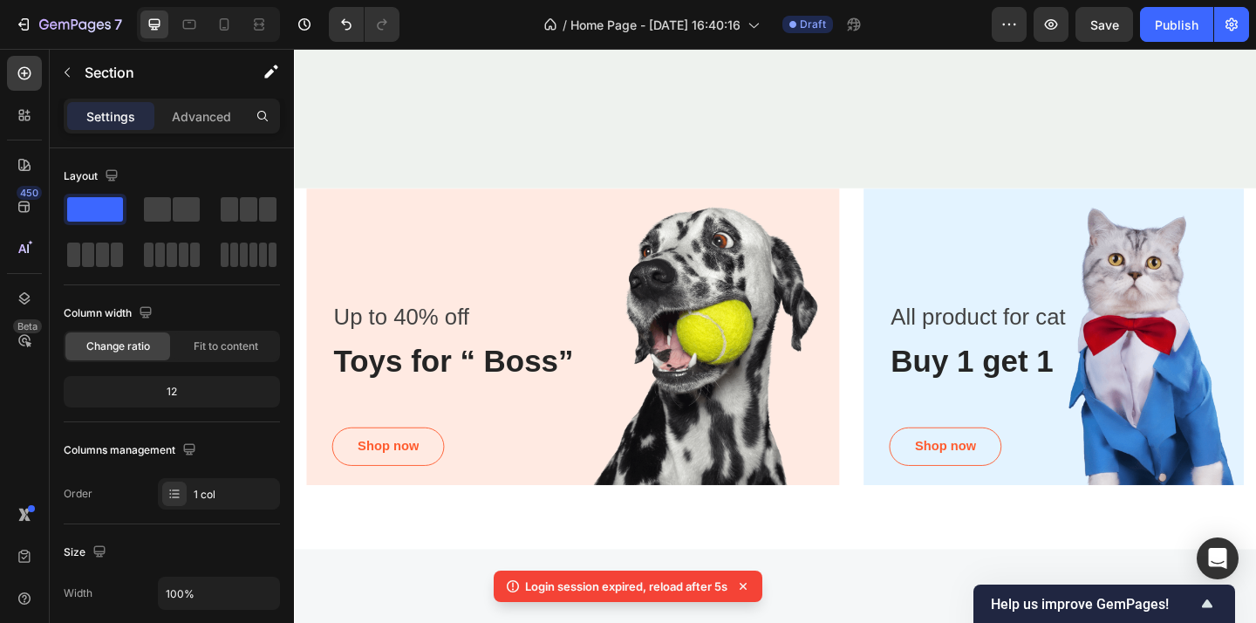
scroll to position [4448, 0]
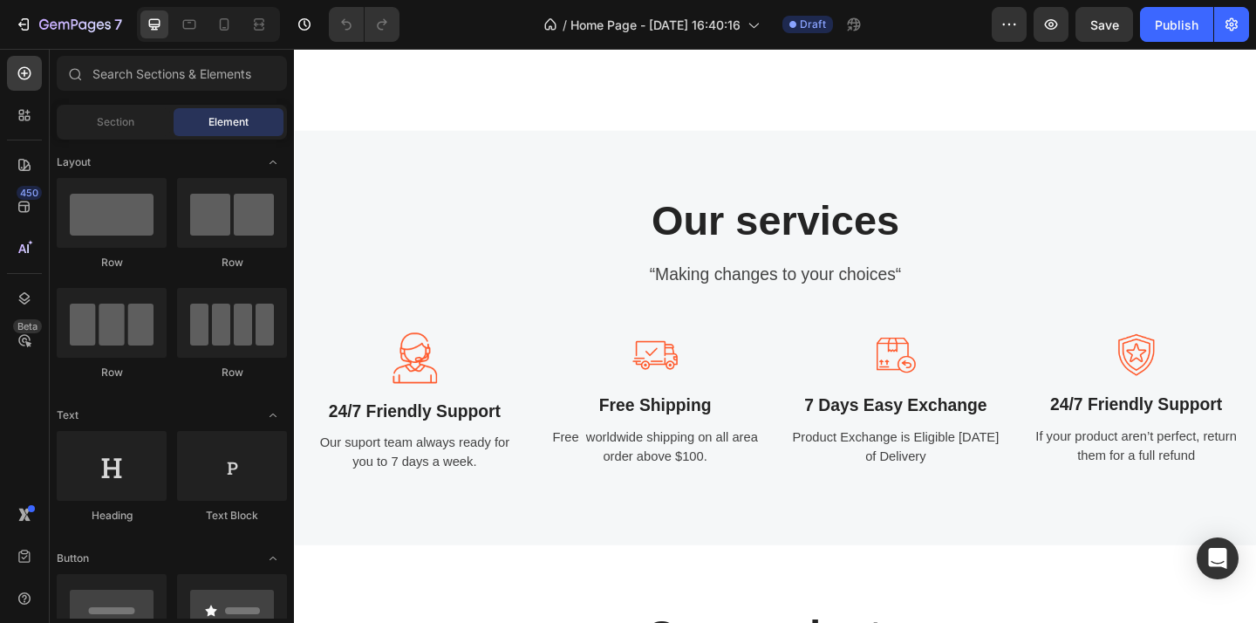
scroll to position [4335, 0]
